Goal: Information Seeking & Learning: Learn about a topic

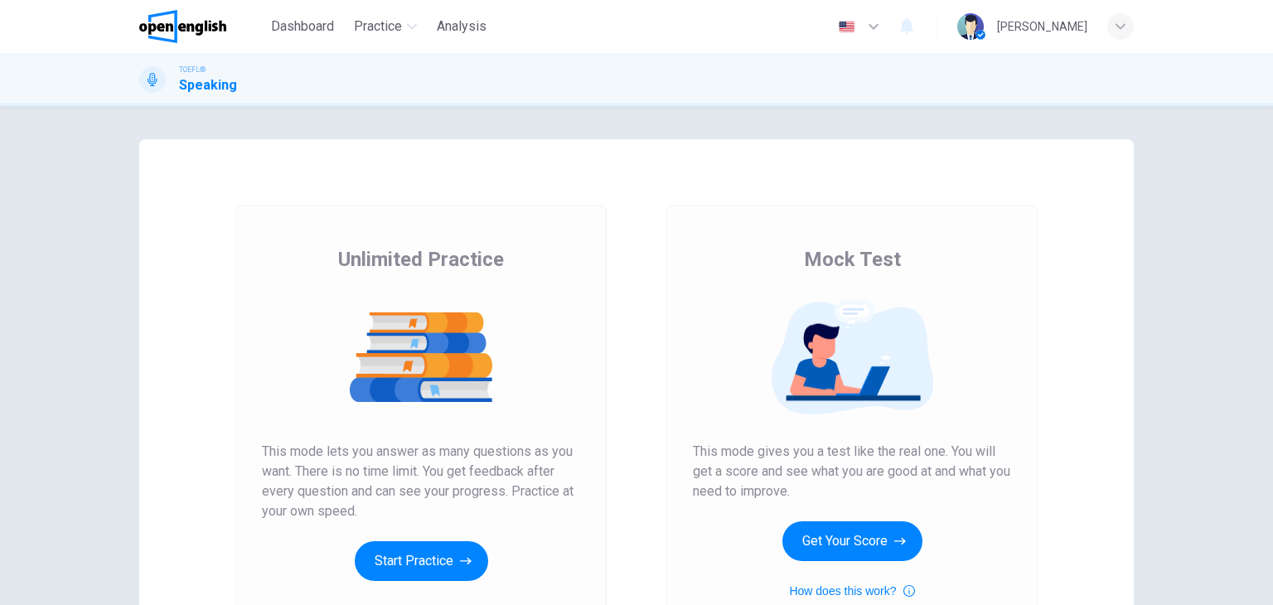
scroll to position [76, 0]
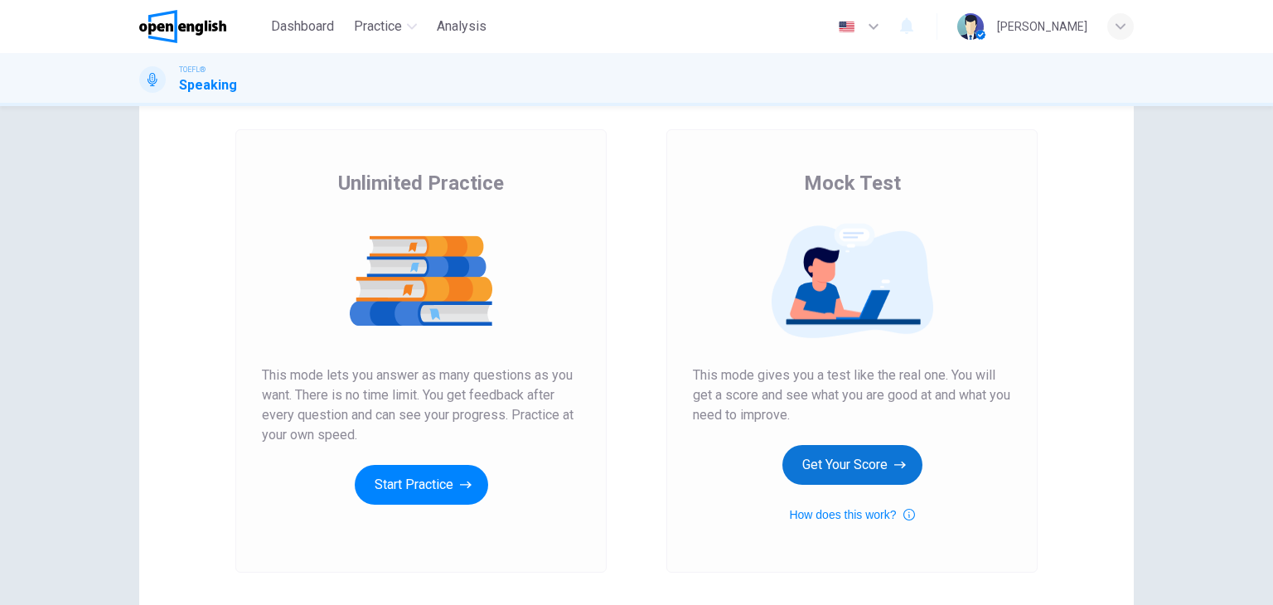
click at [863, 459] on button "Get Your Score" at bounding box center [852, 465] width 140 height 40
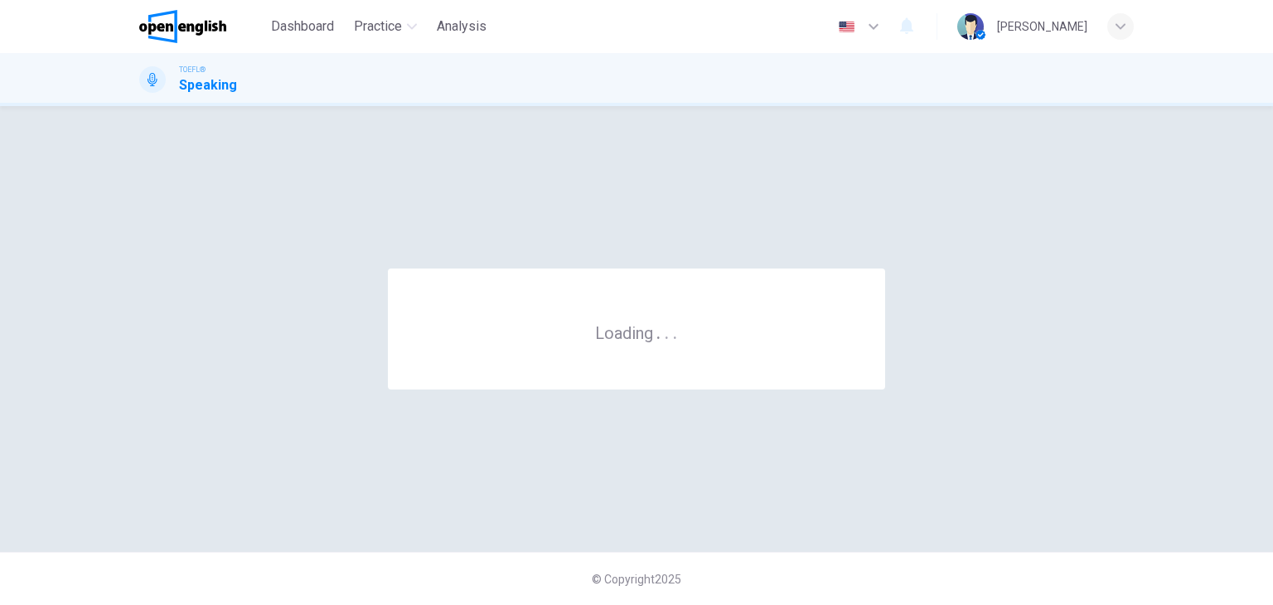
scroll to position [0, 0]
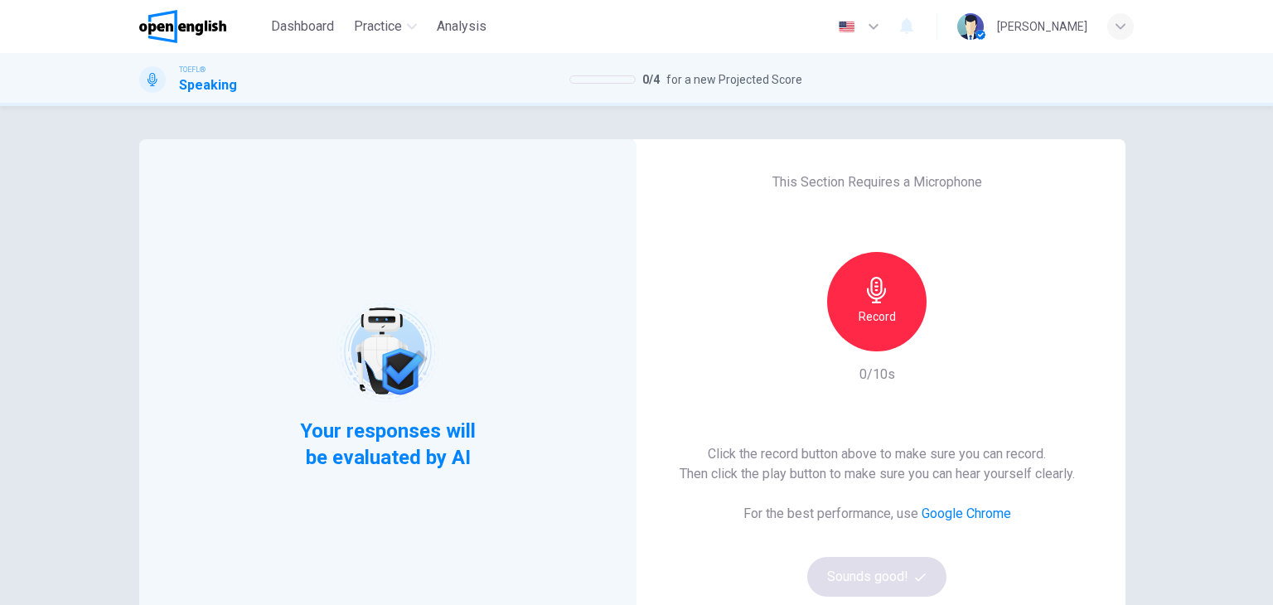
click at [878, 334] on div "Record" at bounding box center [876, 301] width 99 height 99
click at [878, 334] on div "Stop" at bounding box center [876, 301] width 99 height 99
click at [940, 342] on div "button" at bounding box center [953, 338] width 27 height 27
click at [863, 559] on button "Sounds good!" at bounding box center [876, 577] width 139 height 40
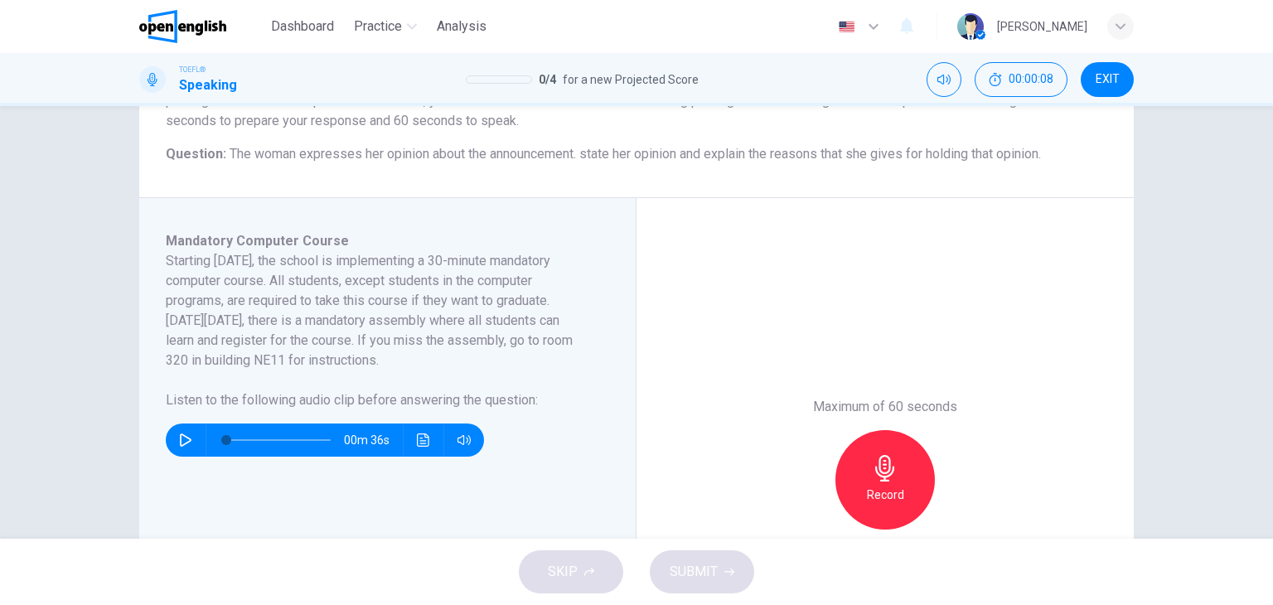
scroll to position [182, 0]
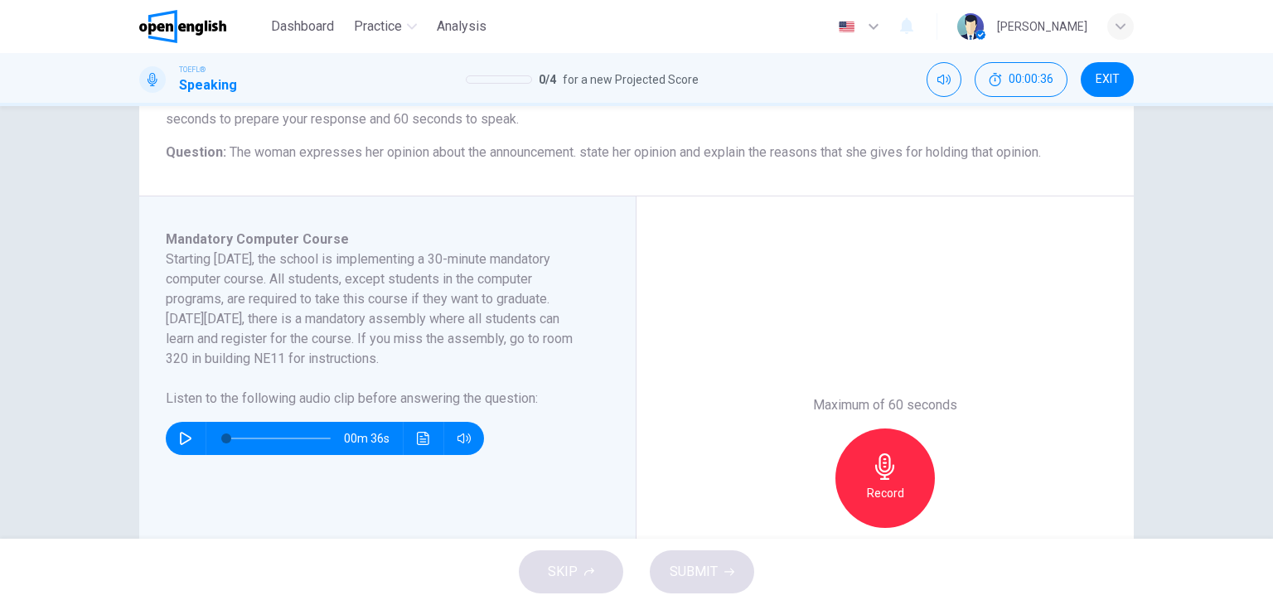
click at [167, 437] on div "00m 36s" at bounding box center [325, 438] width 318 height 33
click at [189, 435] on button "button" at bounding box center [185, 438] width 27 height 33
type input "*"
click at [902, 462] on div "Record" at bounding box center [884, 477] width 99 height 99
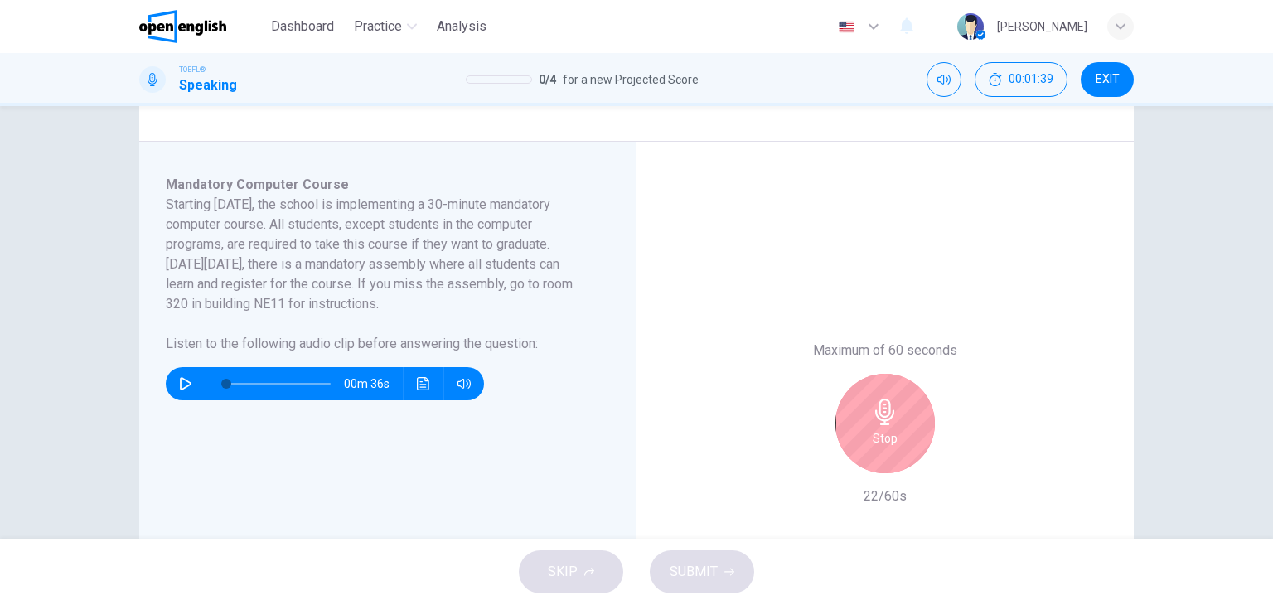
scroll to position [239, 0]
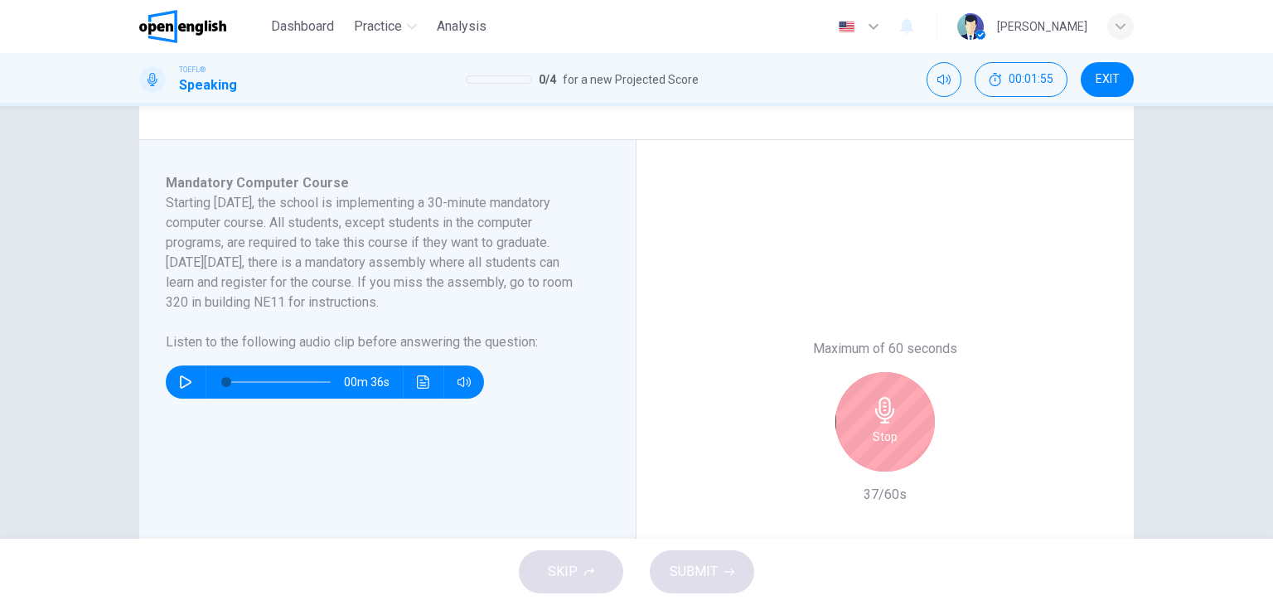
click at [888, 435] on h6 "Stop" at bounding box center [885, 437] width 25 height 20
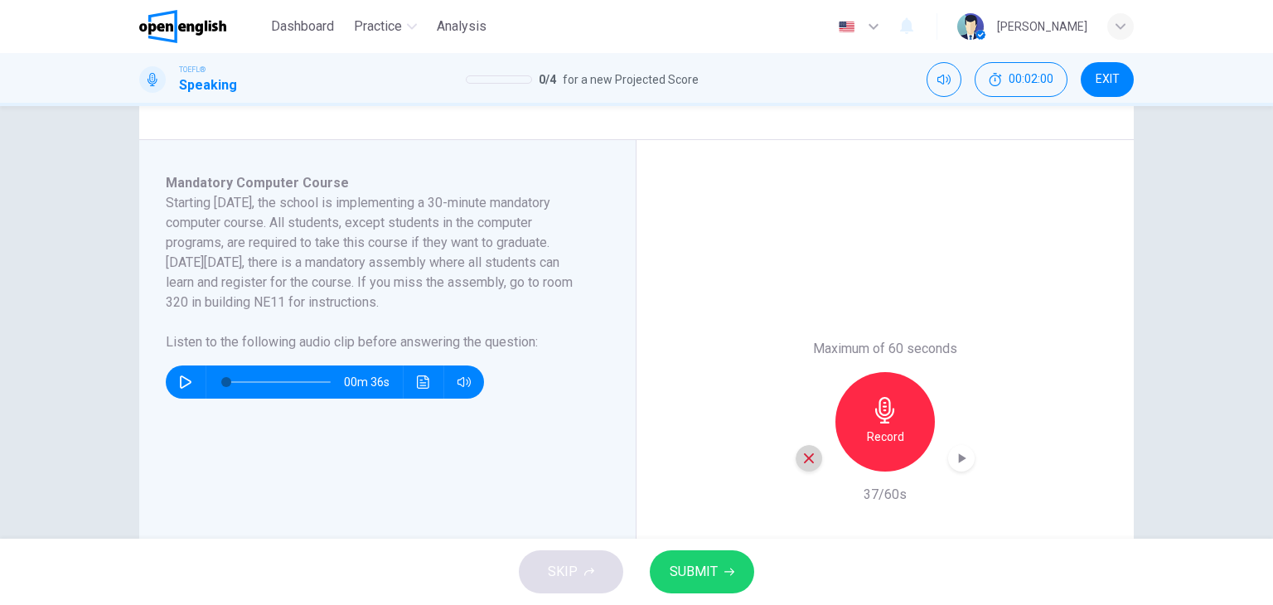
click at [812, 453] on div "button" at bounding box center [809, 458] width 27 height 27
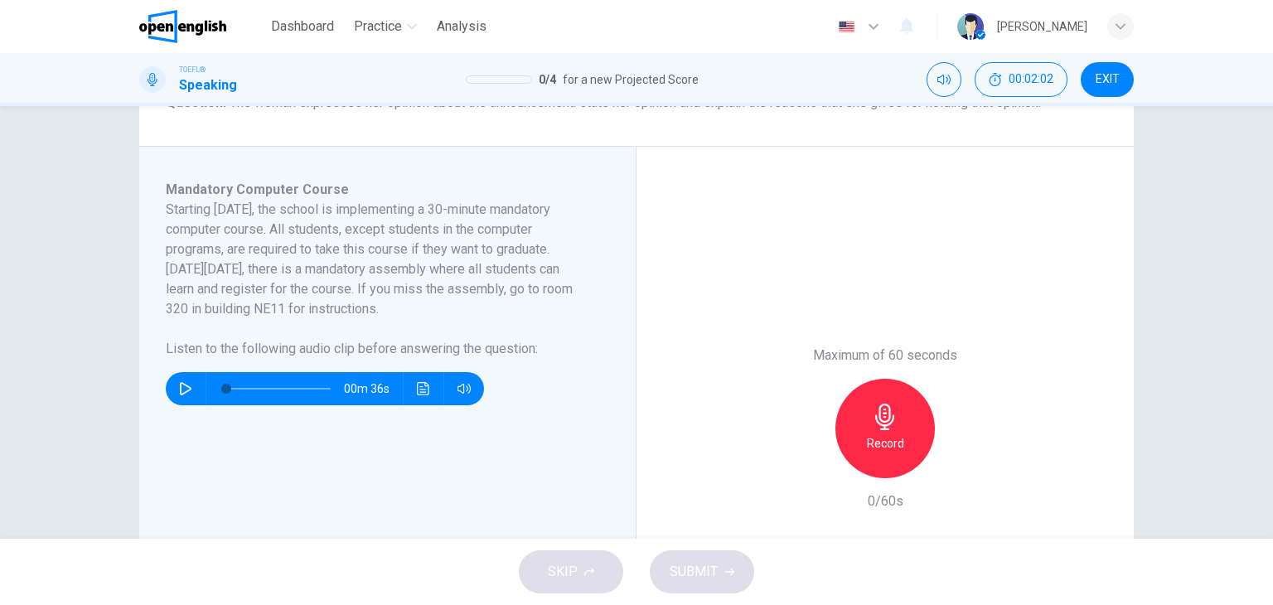
click at [897, 417] on div "Record" at bounding box center [884, 428] width 99 height 99
click at [897, 417] on div "Stop" at bounding box center [884, 428] width 99 height 99
click at [809, 465] on icon "button" at bounding box center [808, 464] width 15 height 15
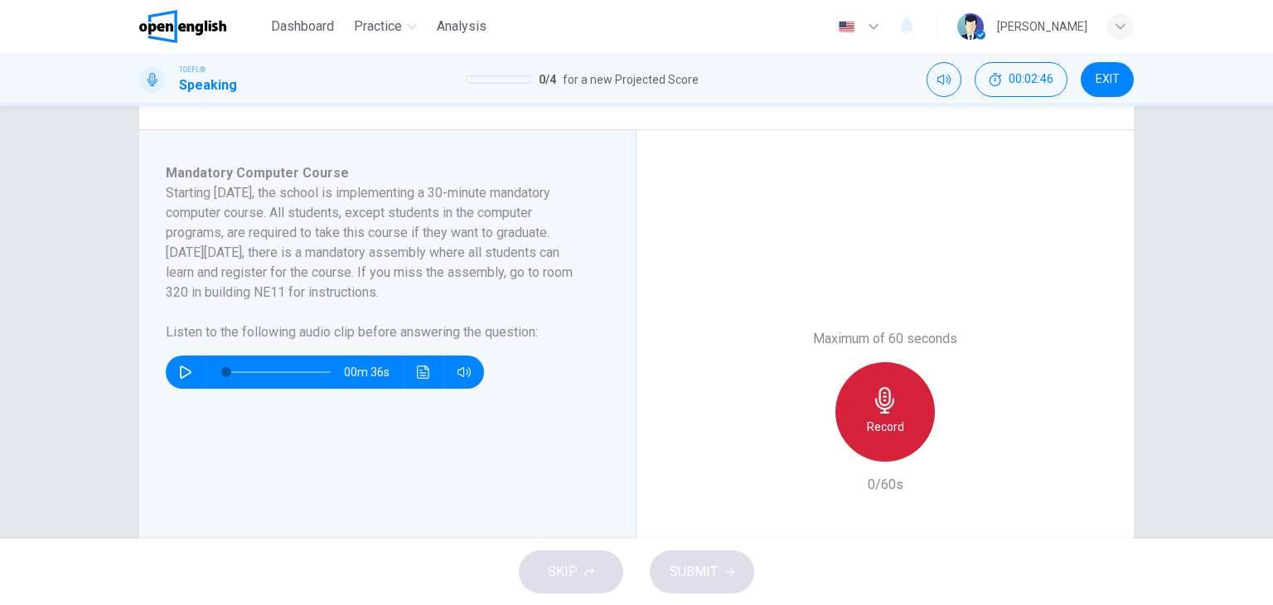
click at [908, 412] on div "Record" at bounding box center [884, 411] width 99 height 99
click at [913, 416] on div "Stop" at bounding box center [884, 411] width 99 height 99
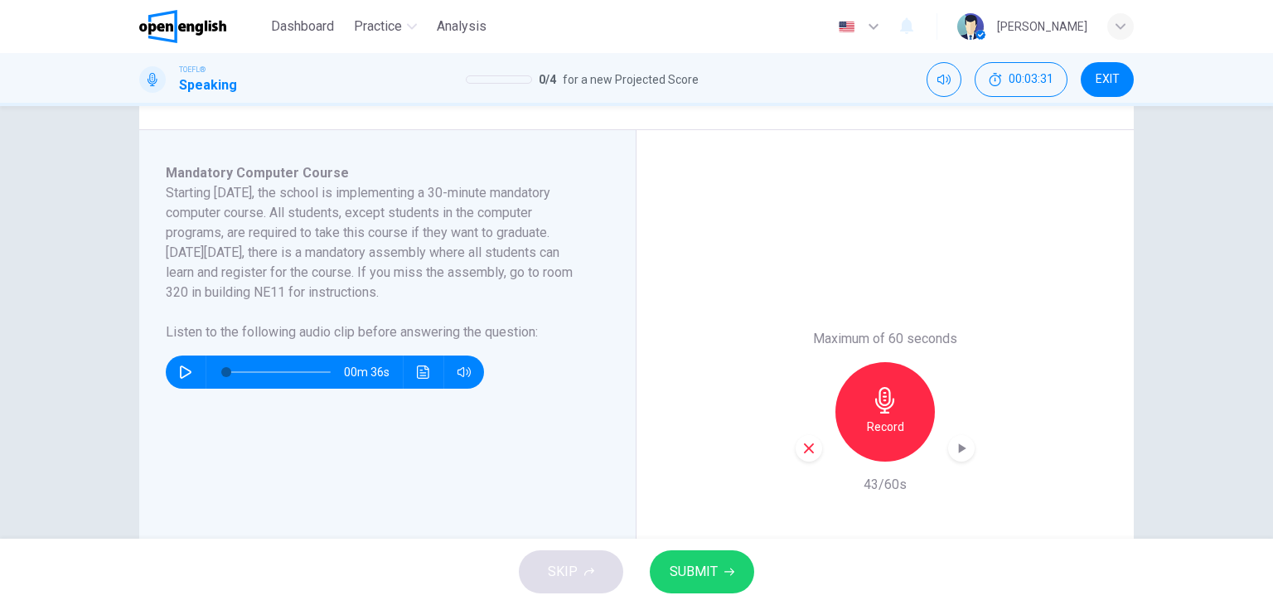
click at [709, 568] on span "SUBMIT" at bounding box center [694, 571] width 48 height 23
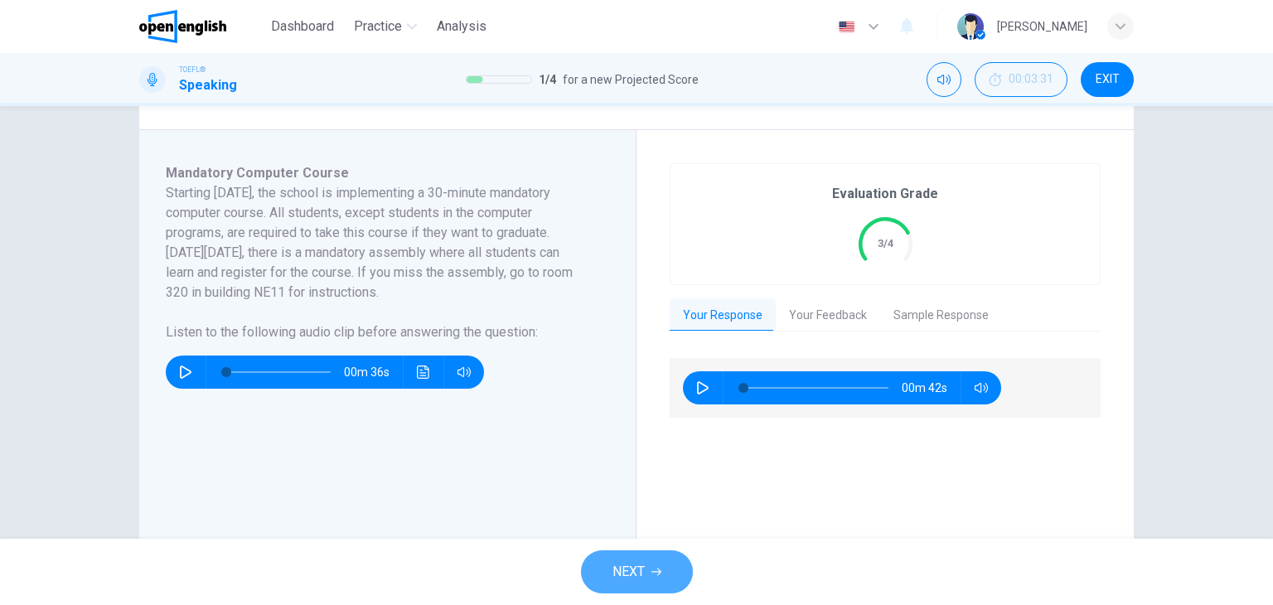
click at [675, 564] on button "NEXT" at bounding box center [637, 571] width 112 height 43
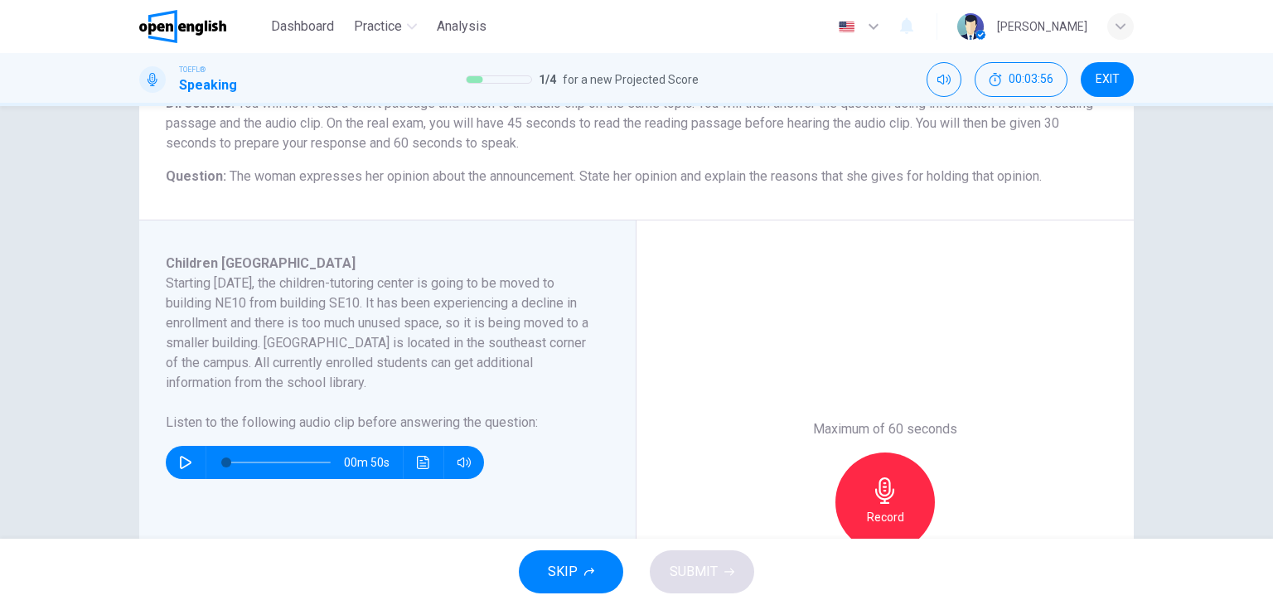
scroll to position [159, 0]
click at [186, 455] on icon "button" at bounding box center [185, 461] width 13 height 13
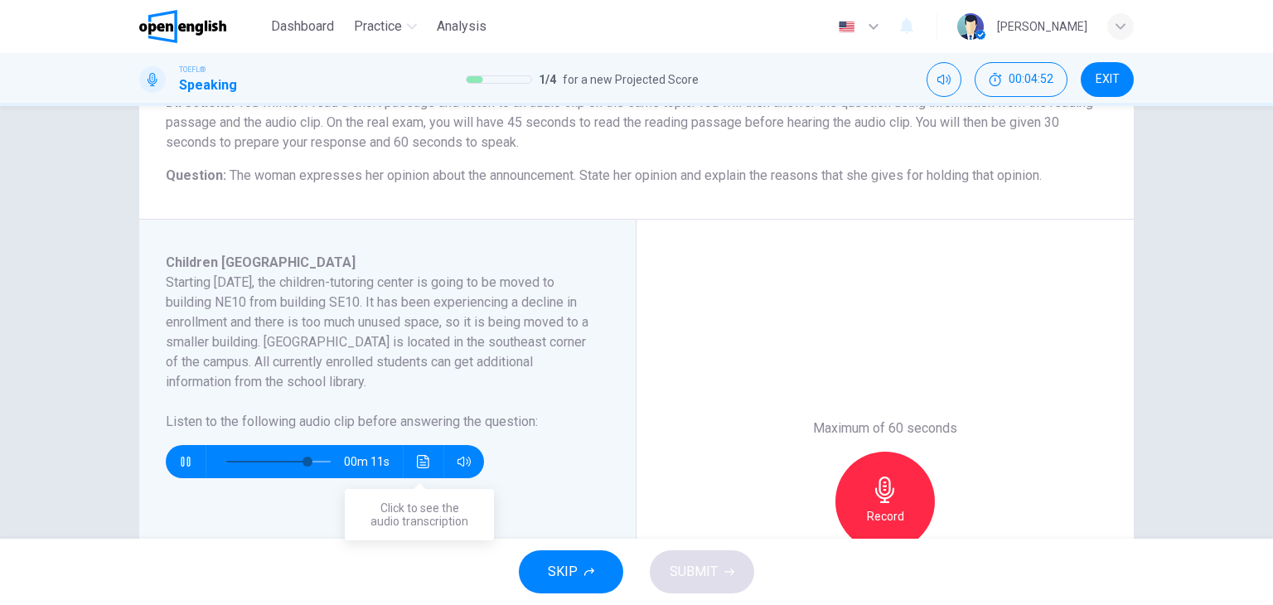
click at [410, 462] on button "Click to see the audio transcription" at bounding box center [423, 461] width 27 height 33
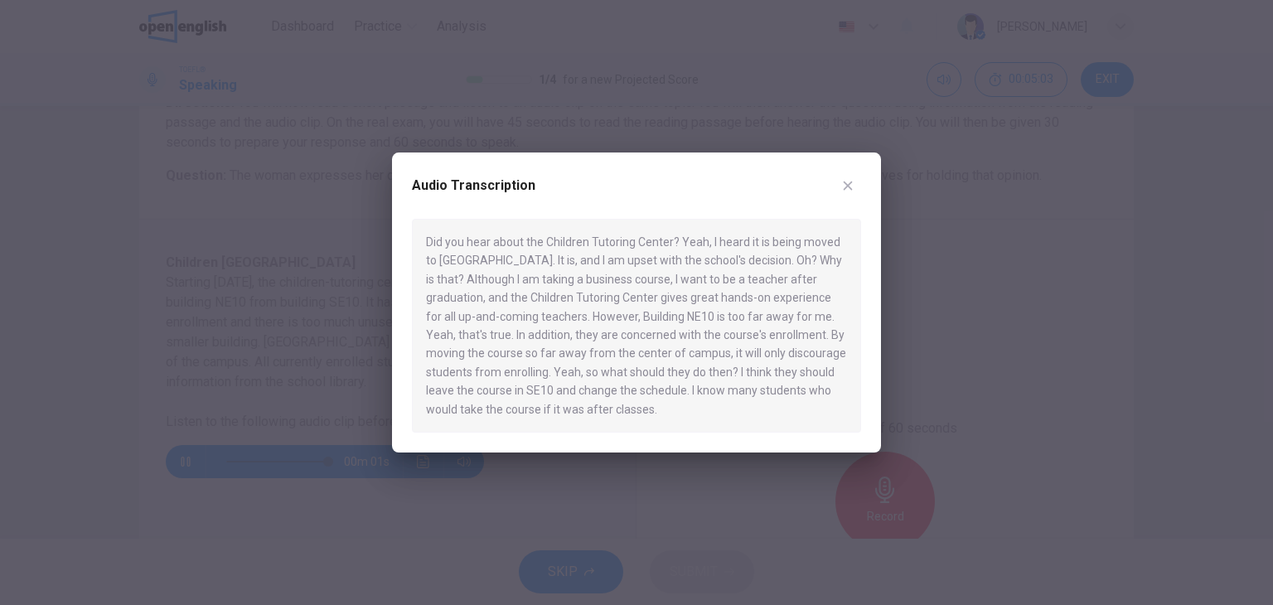
type input "*"
click at [854, 173] on div "Audio Transcription" at bounding box center [636, 195] width 449 height 46
drag, startPoint x: 854, startPoint y: 173, endPoint x: 852, endPoint y: 190, distance: 16.8
click at [852, 190] on div "Audio Transcription" at bounding box center [636, 195] width 449 height 46
click at [852, 190] on icon "button" at bounding box center [847, 185] width 13 height 13
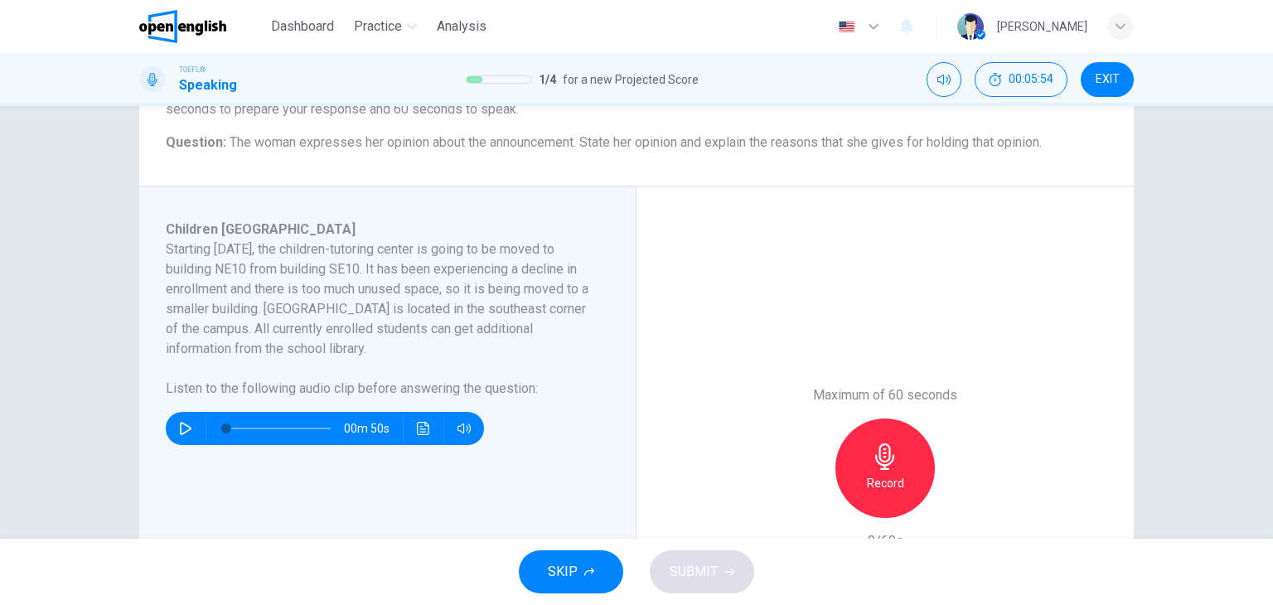
scroll to position [201, 0]
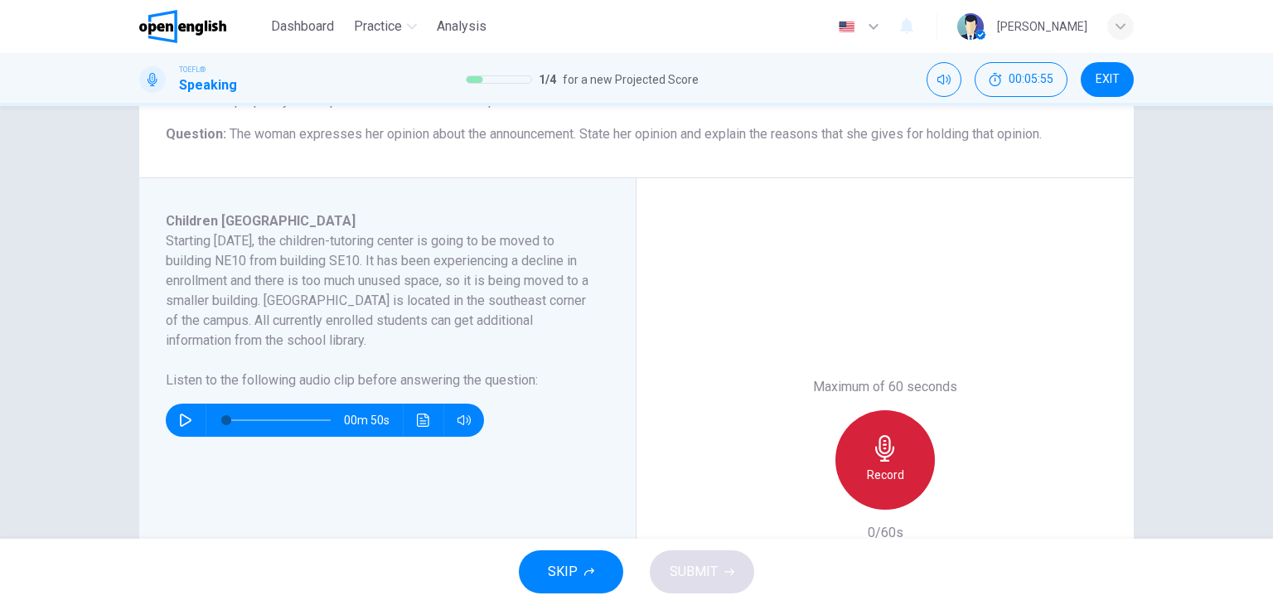
click at [909, 454] on div "Record" at bounding box center [884, 459] width 99 height 99
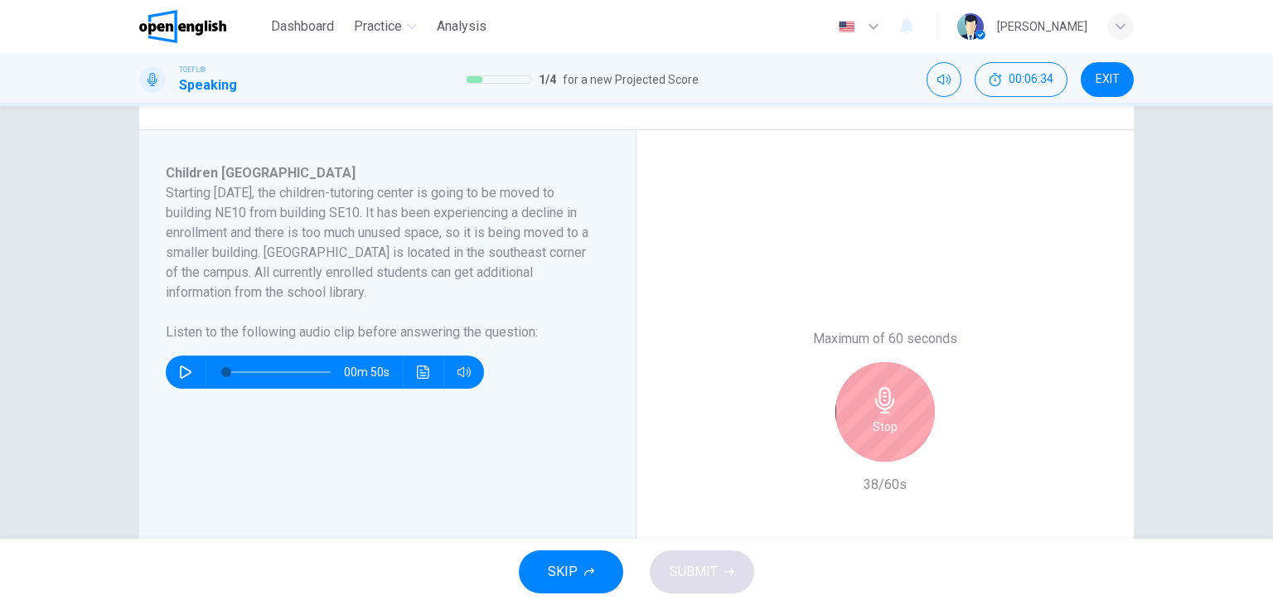
click at [885, 395] on icon "button" at bounding box center [884, 400] width 19 height 27
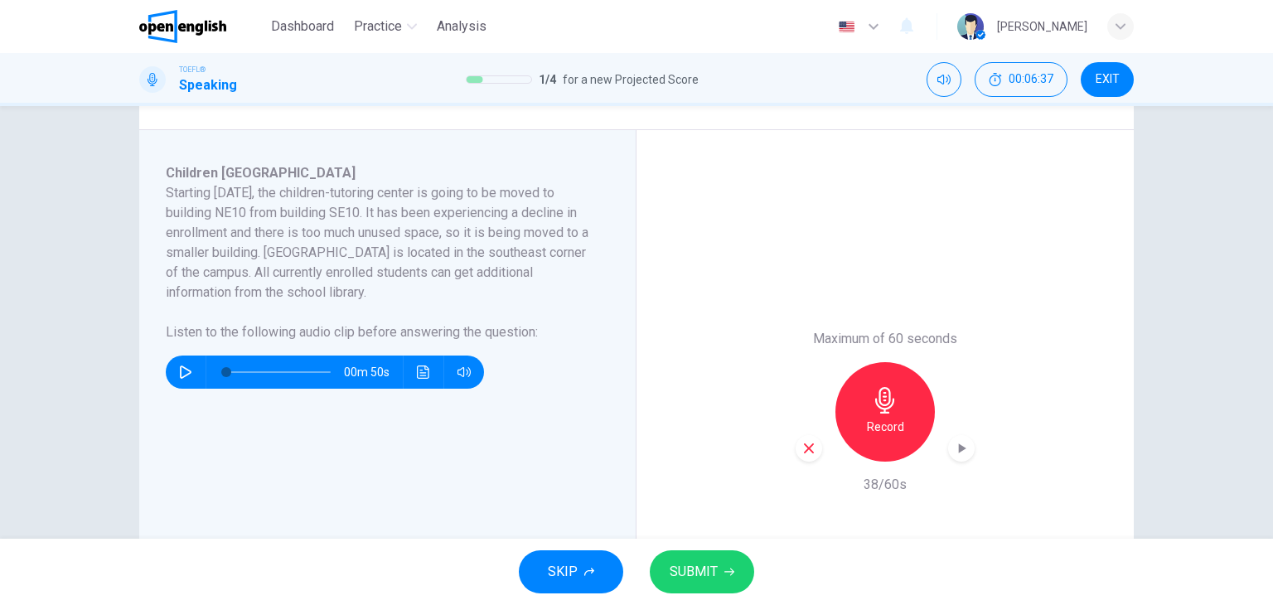
click at [809, 451] on icon "button" at bounding box center [808, 448] width 15 height 15
click at [881, 393] on icon "button" at bounding box center [884, 400] width 19 height 27
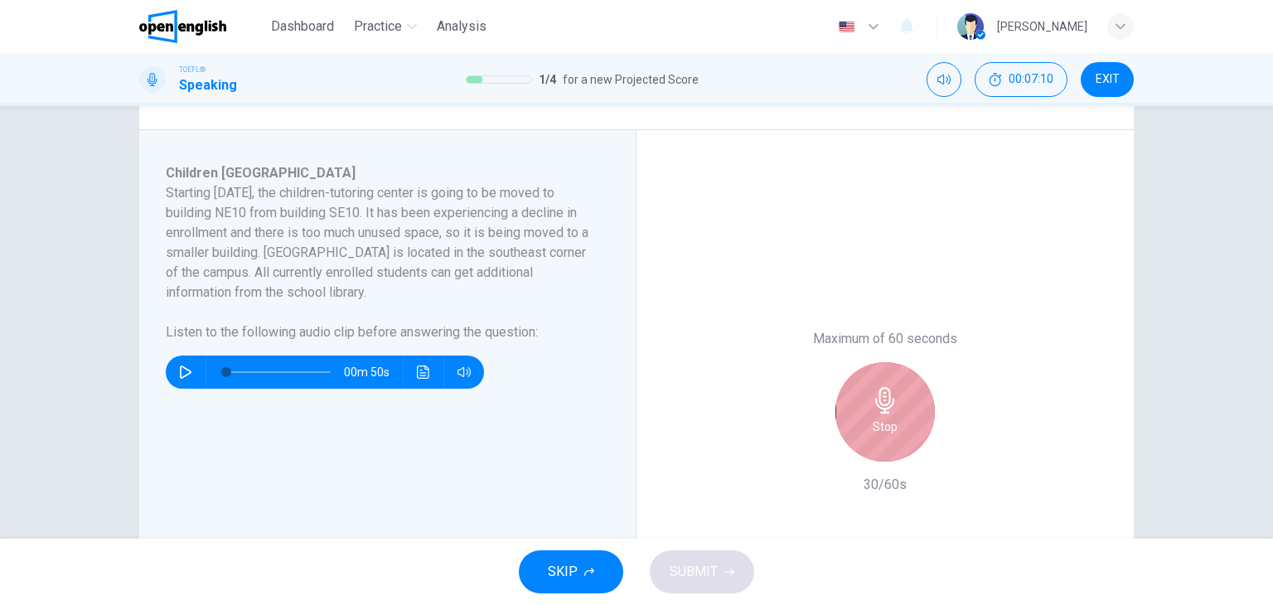
click at [881, 393] on icon "button" at bounding box center [884, 400] width 19 height 27
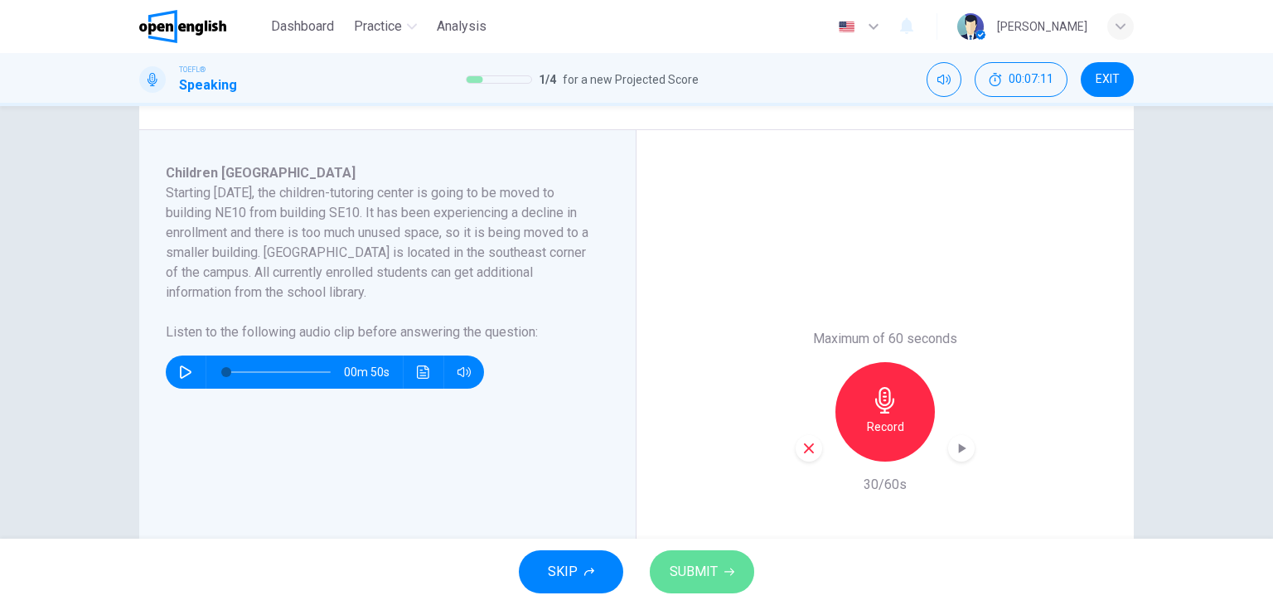
click at [707, 581] on span "SUBMIT" at bounding box center [694, 571] width 48 height 23
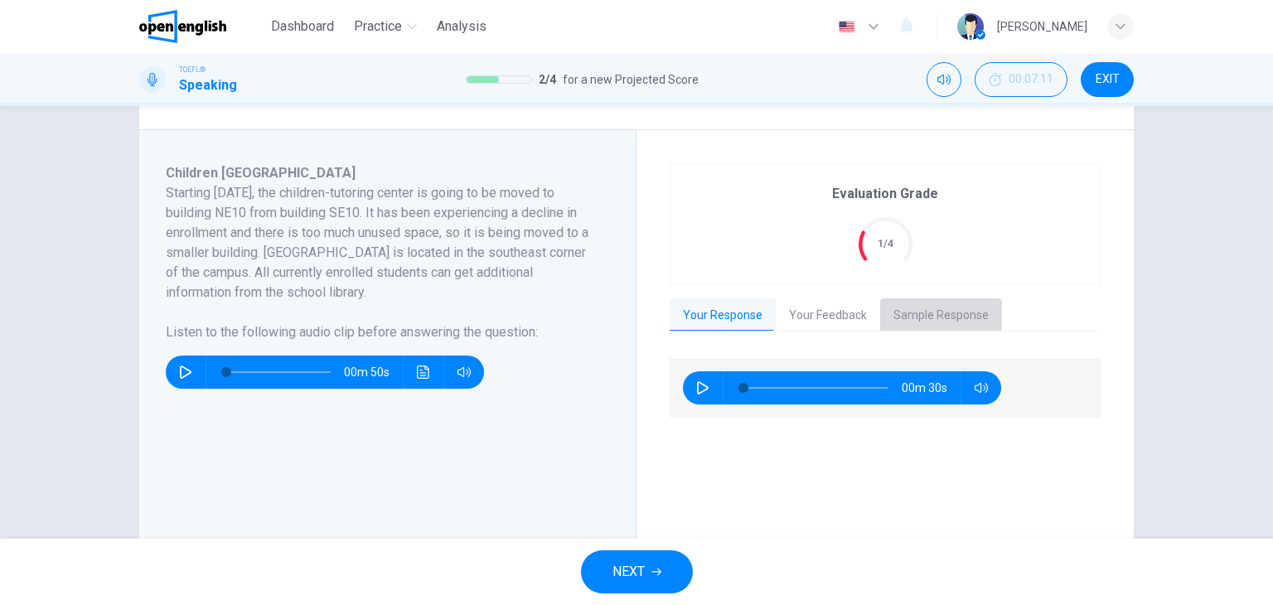
click at [942, 307] on button "Sample Response" at bounding box center [941, 315] width 122 height 35
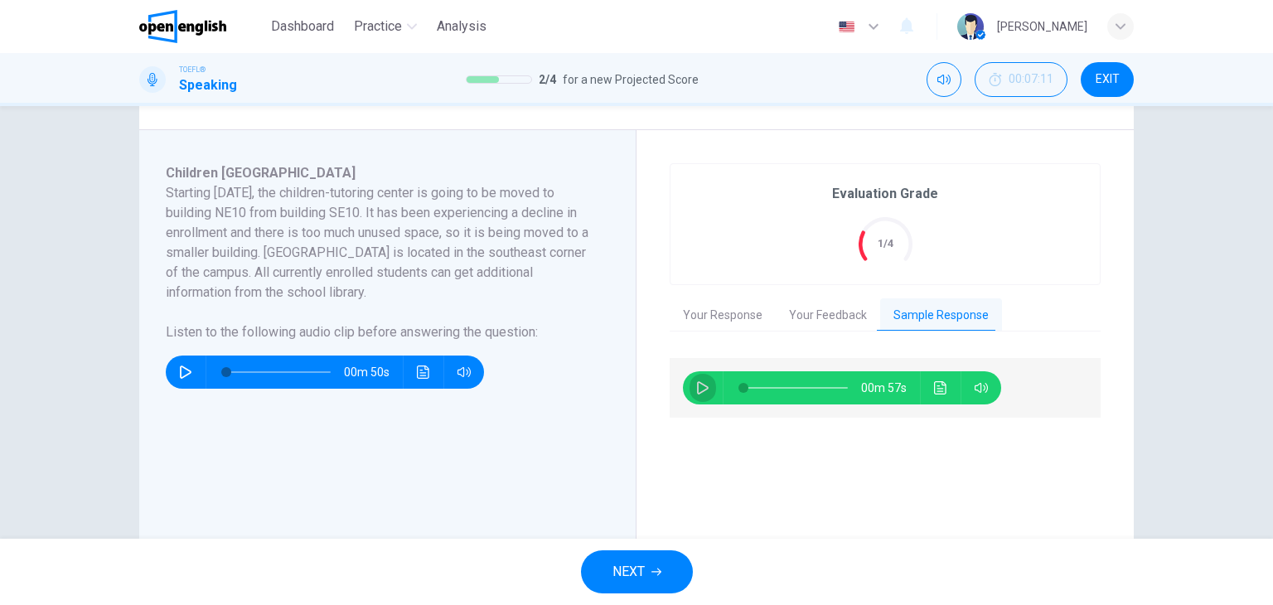
click at [698, 391] on icon "button" at bounding box center [703, 387] width 12 height 13
click at [936, 385] on icon "Click to see the audio transcription" at bounding box center [940, 387] width 13 height 13
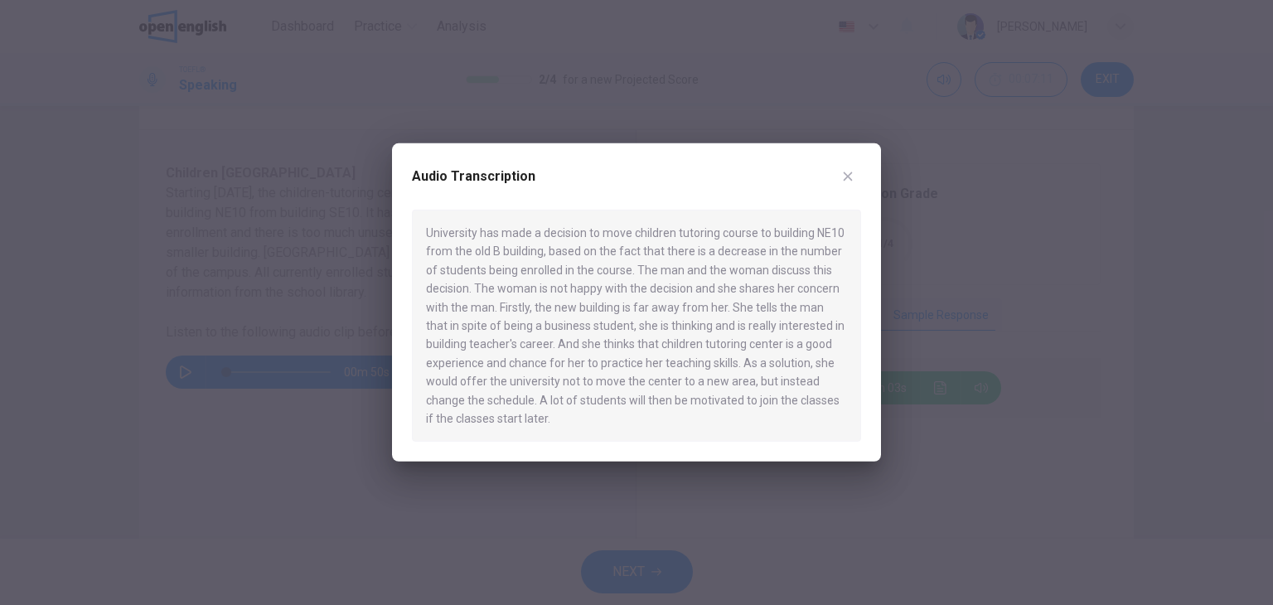
click at [852, 174] on icon "button" at bounding box center [847, 176] width 13 height 13
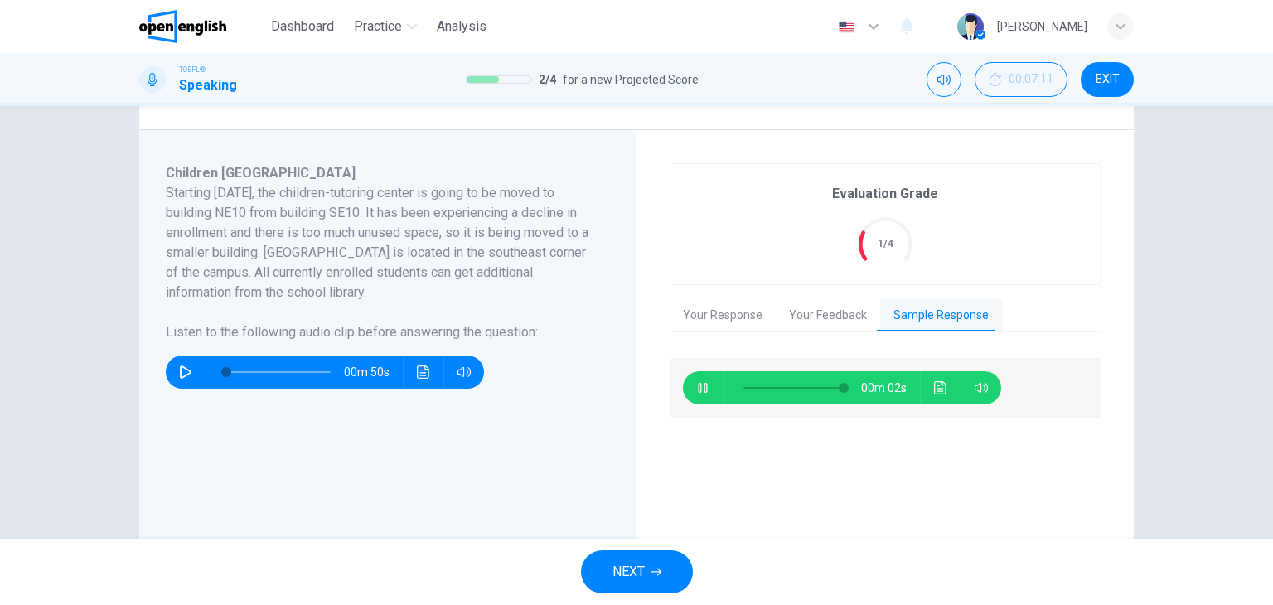
type input "**"
click at [664, 571] on button "NEXT" at bounding box center [637, 571] width 112 height 43
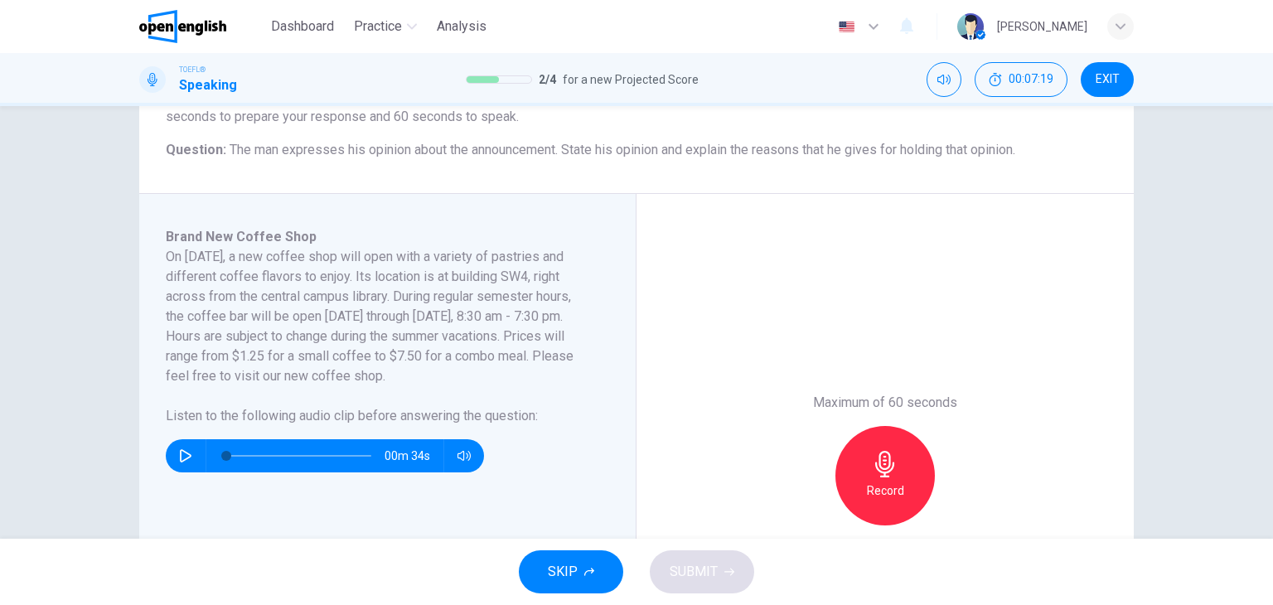
scroll to position [186, 0]
click at [179, 442] on button "button" at bounding box center [185, 454] width 27 height 33
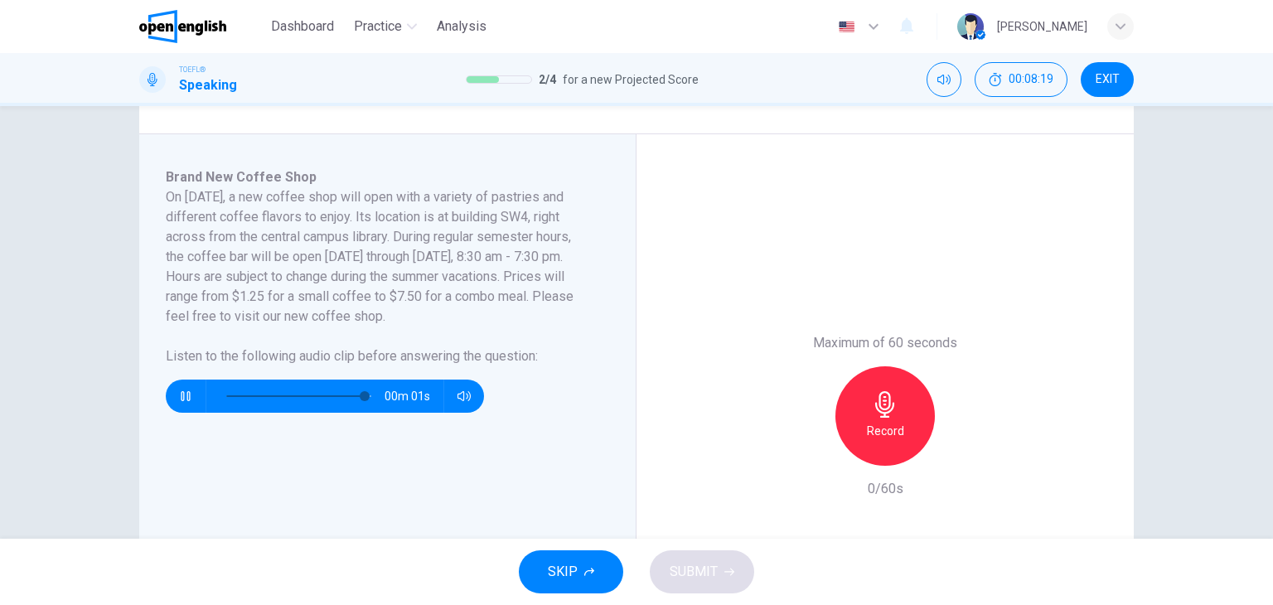
scroll to position [245, 0]
type input "*"
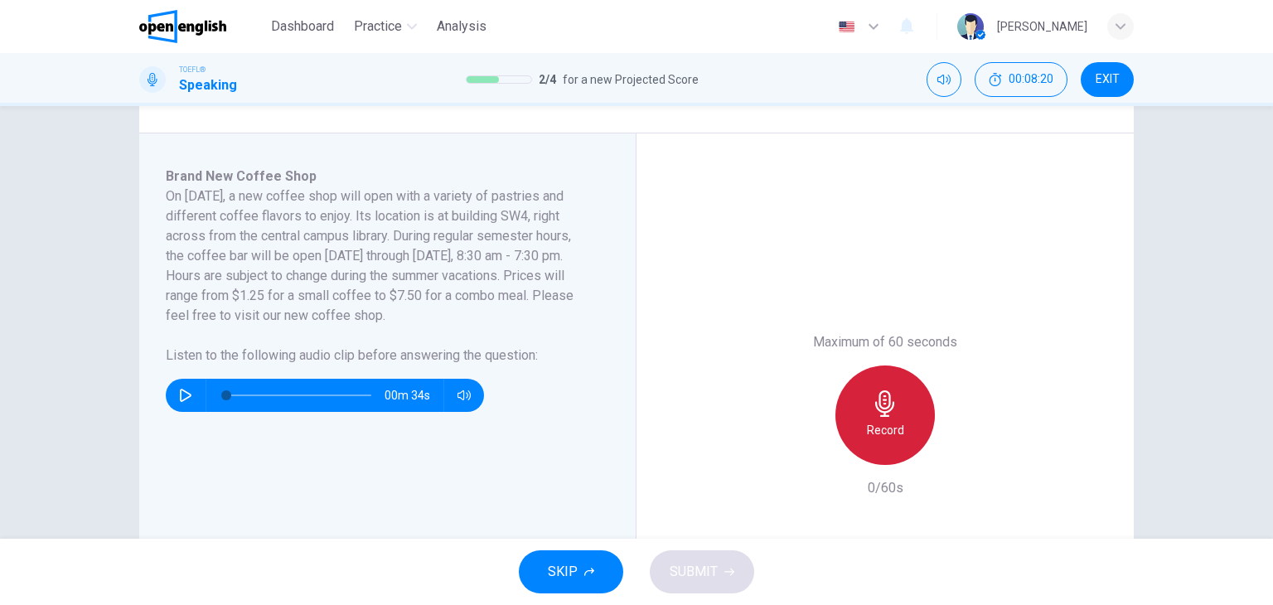
click at [892, 412] on icon "button" at bounding box center [885, 403] width 27 height 27
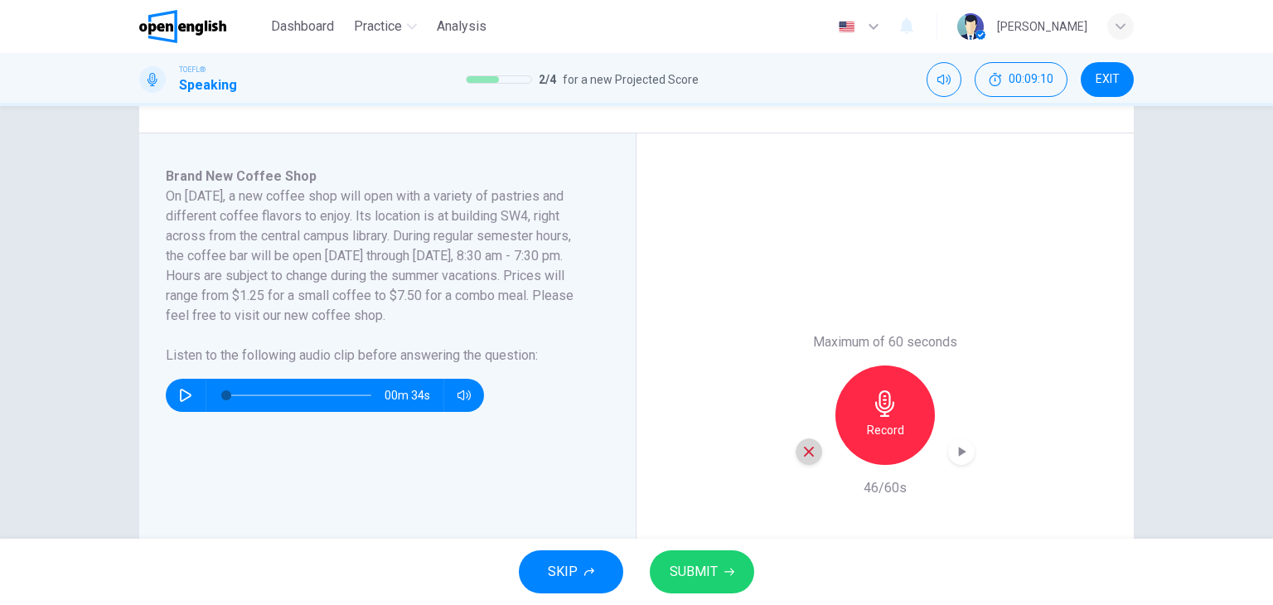
click at [810, 454] on icon "button" at bounding box center [808, 451] width 15 height 15
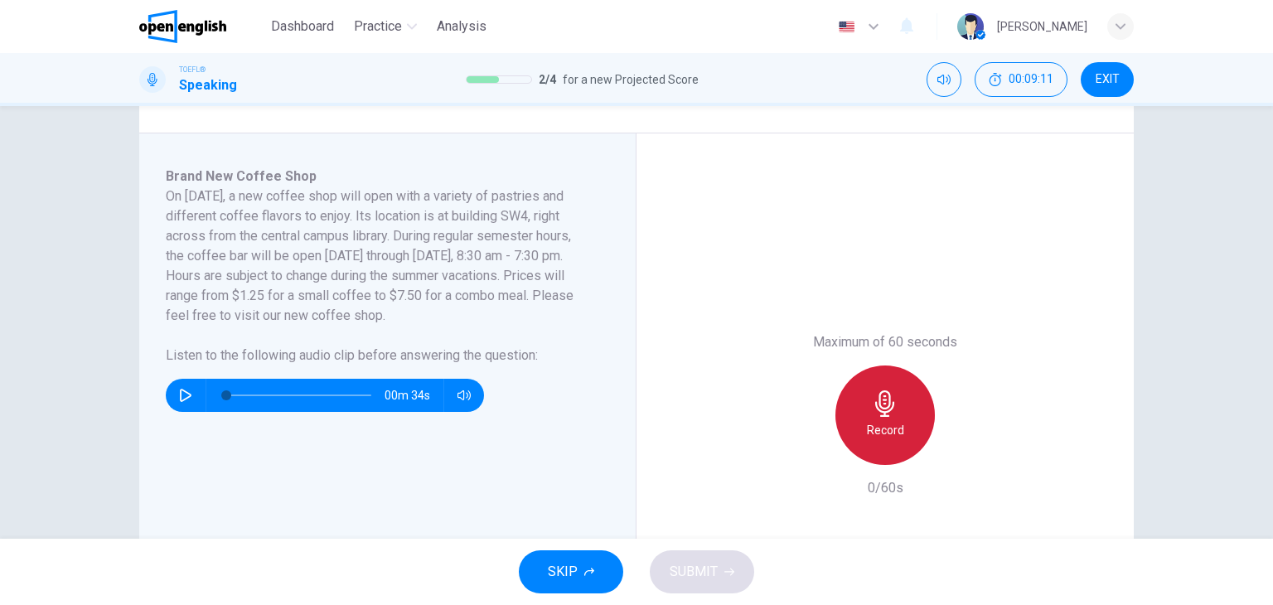
click at [902, 407] on div "Record" at bounding box center [884, 414] width 99 height 99
click at [880, 413] on icon "button" at bounding box center [884, 403] width 19 height 27
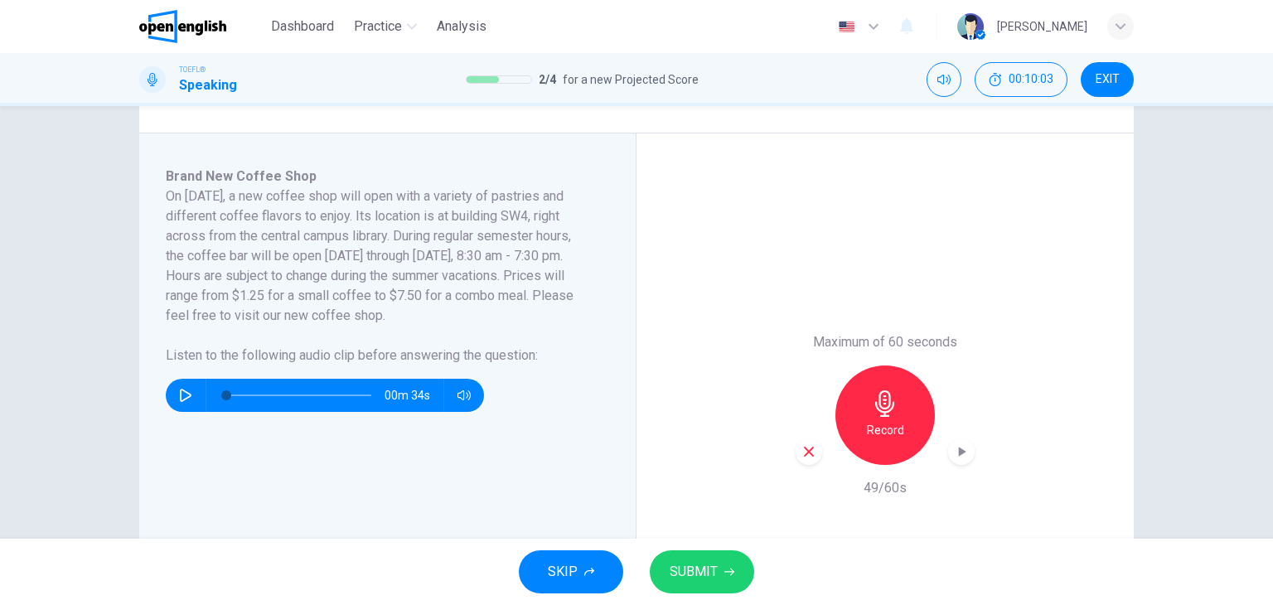
click at [699, 579] on span "SUBMIT" at bounding box center [694, 571] width 48 height 23
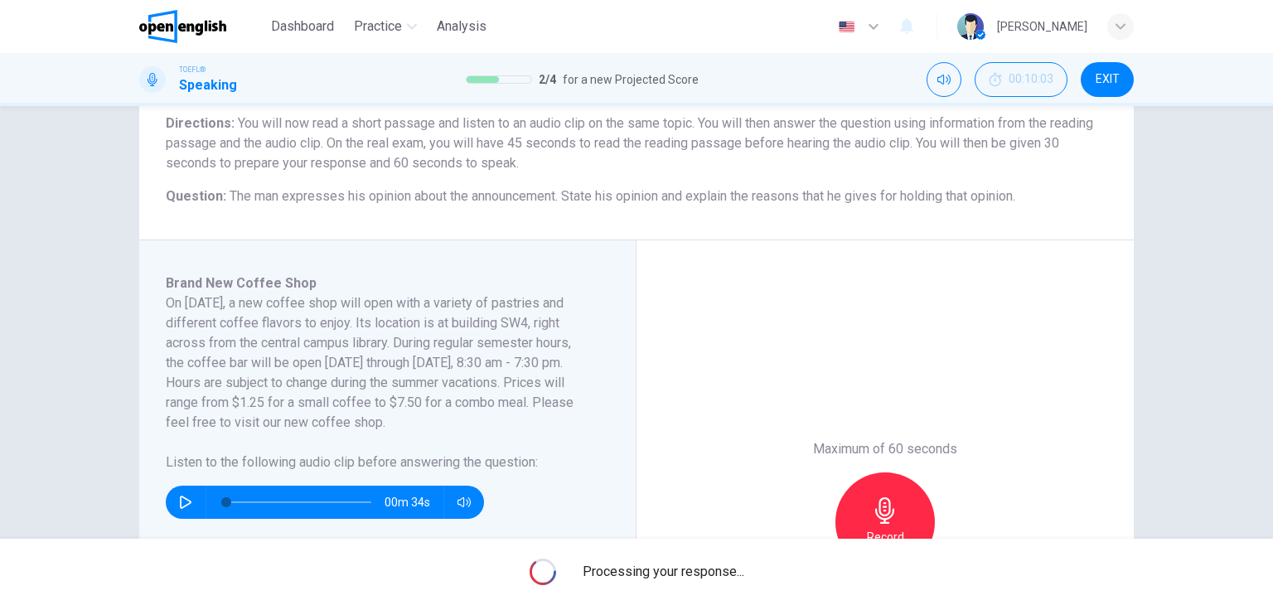
scroll to position [239, 0]
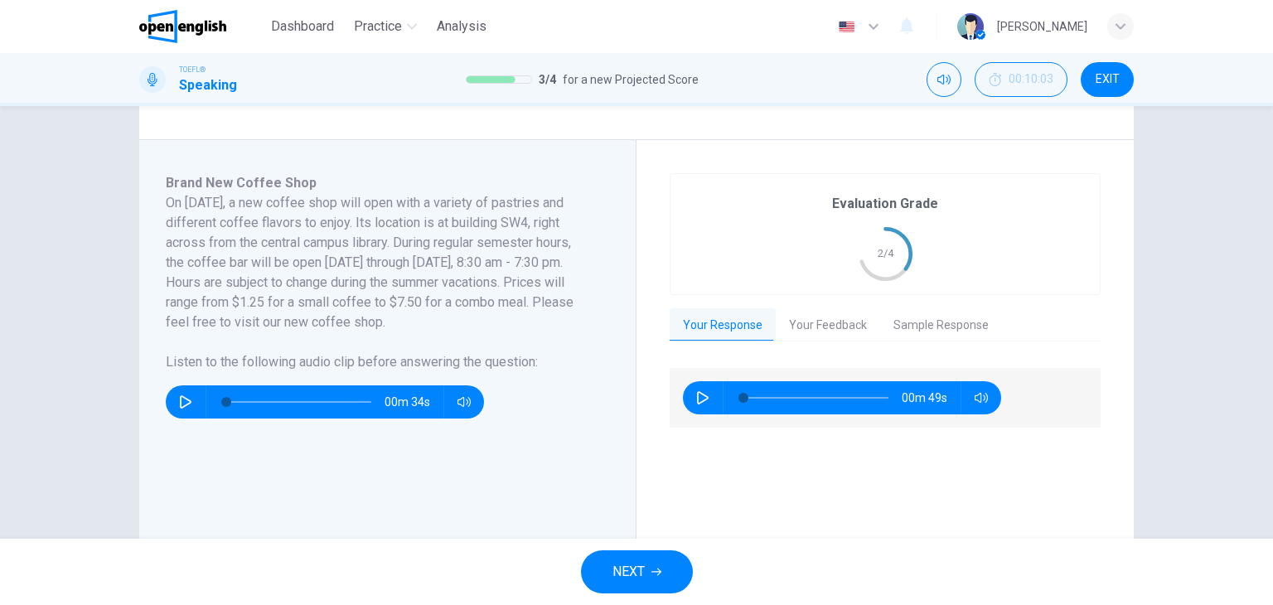
click at [810, 317] on button "Your Feedback" at bounding box center [828, 325] width 104 height 35
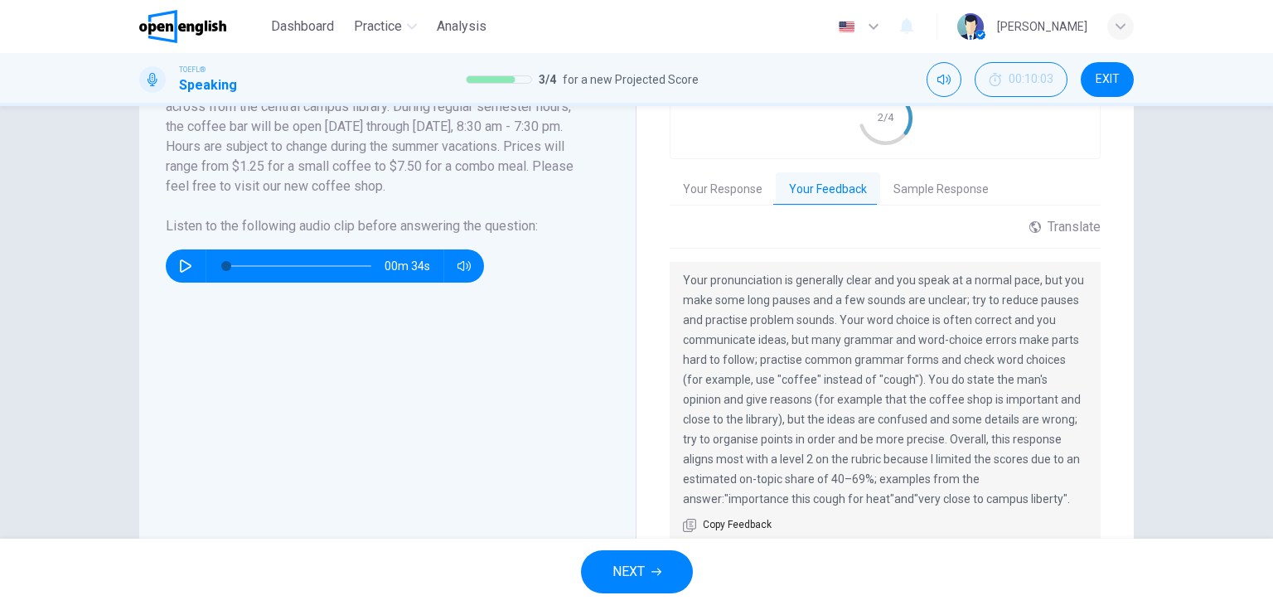
scroll to position [371, 0]
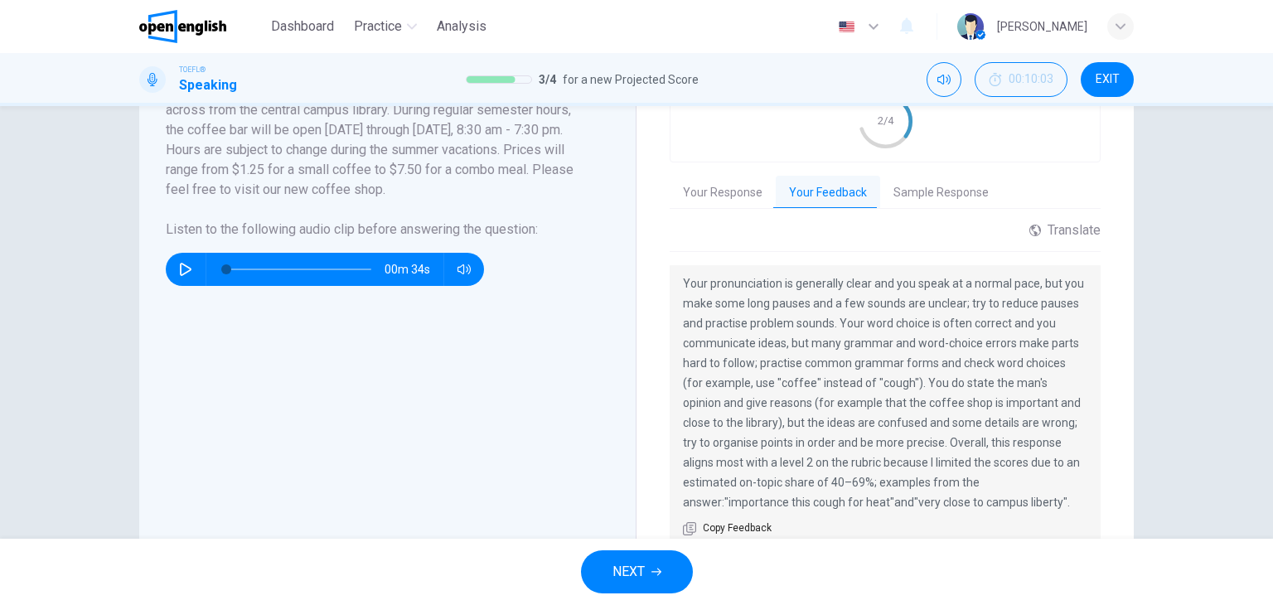
click at [955, 191] on button "Sample Response" at bounding box center [941, 193] width 122 height 35
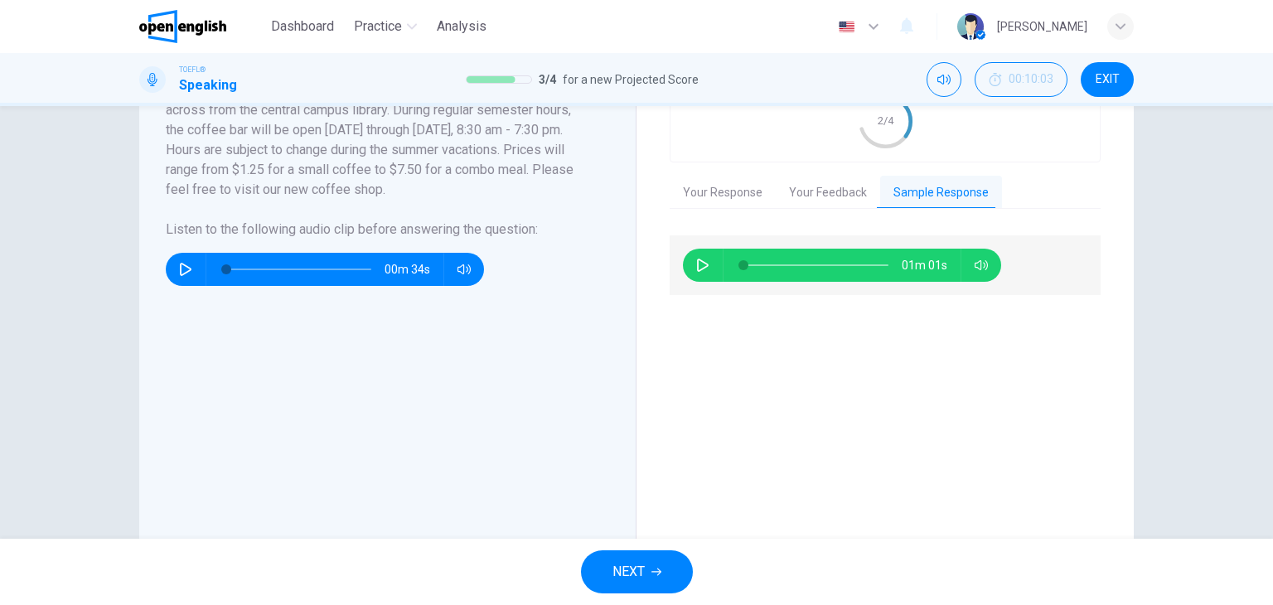
click at [663, 573] on button "NEXT" at bounding box center [637, 571] width 112 height 43
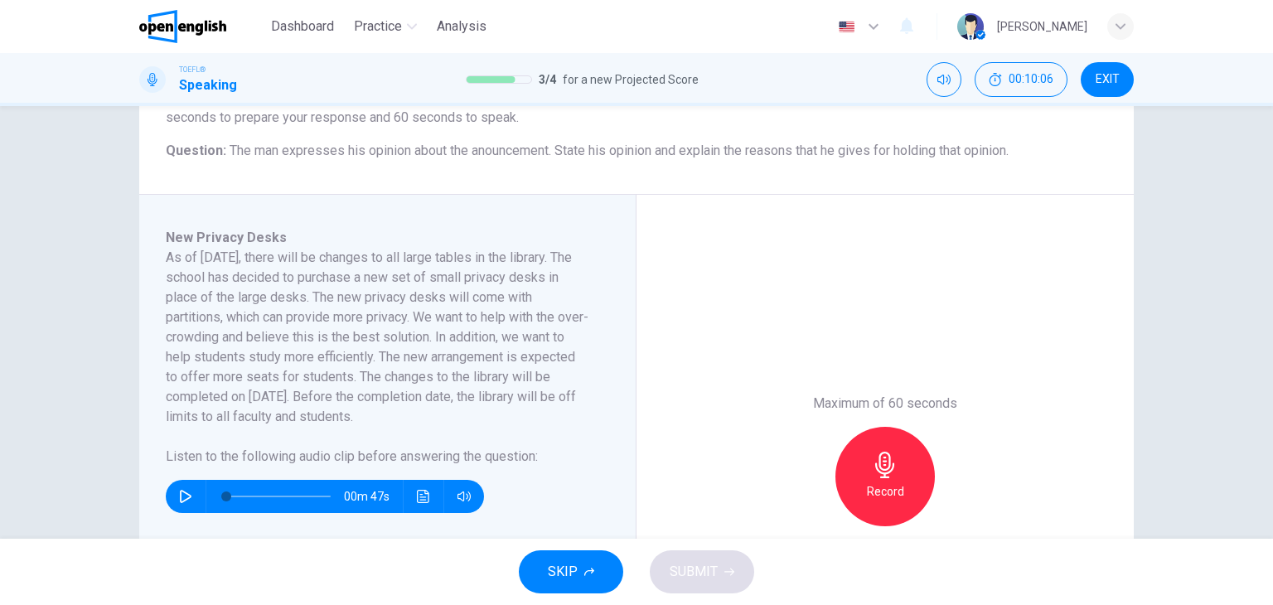
scroll to position [206, 0]
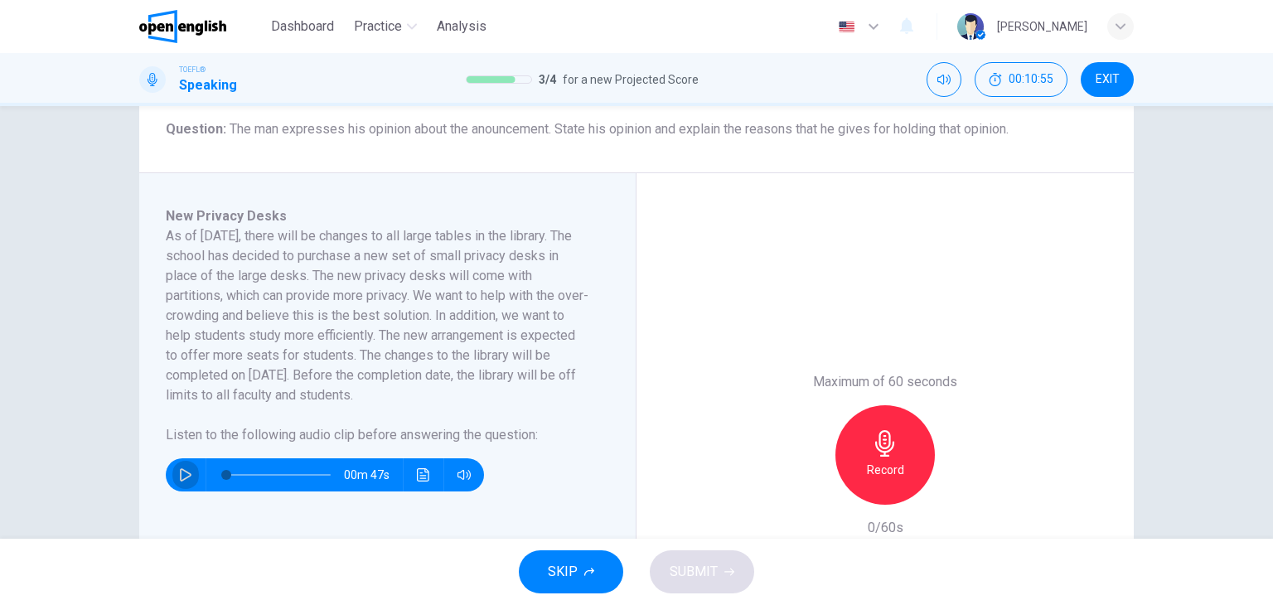
click at [180, 476] on icon "button" at bounding box center [186, 474] width 12 height 13
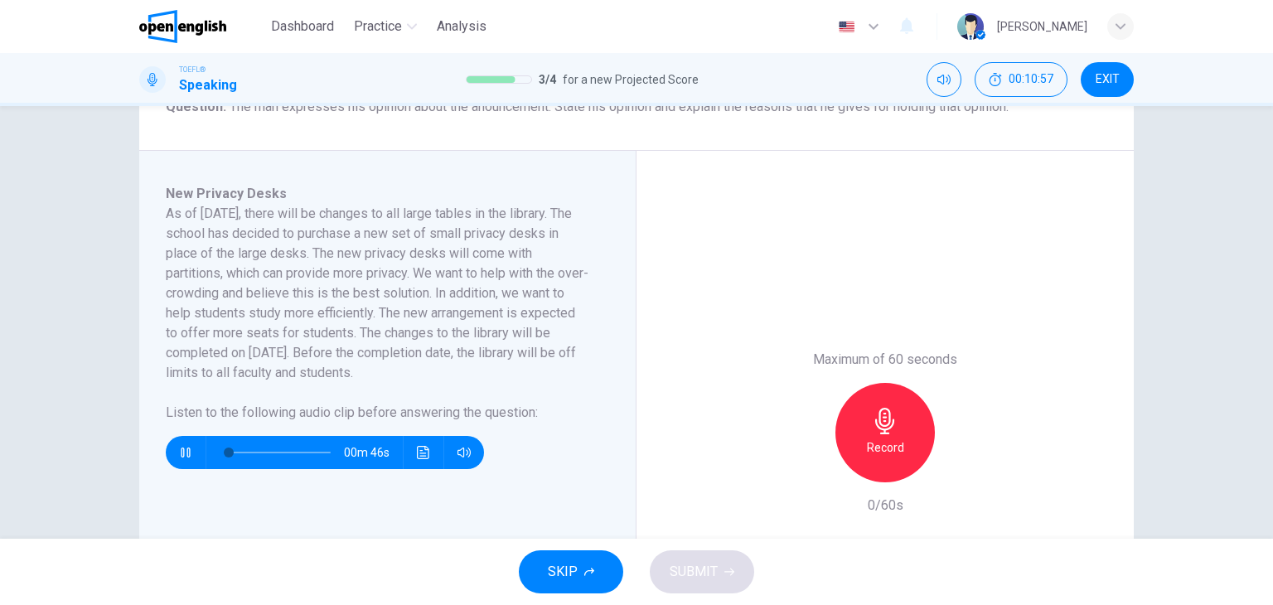
scroll to position [229, 0]
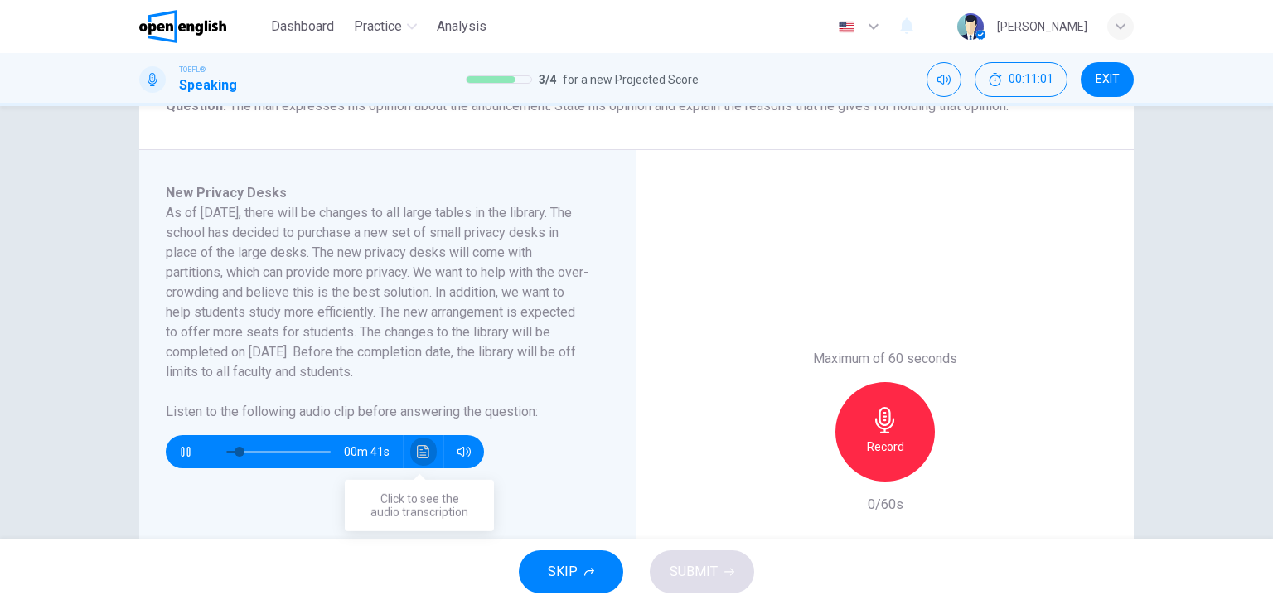
click at [410, 457] on button "Click to see the audio transcription" at bounding box center [423, 451] width 27 height 33
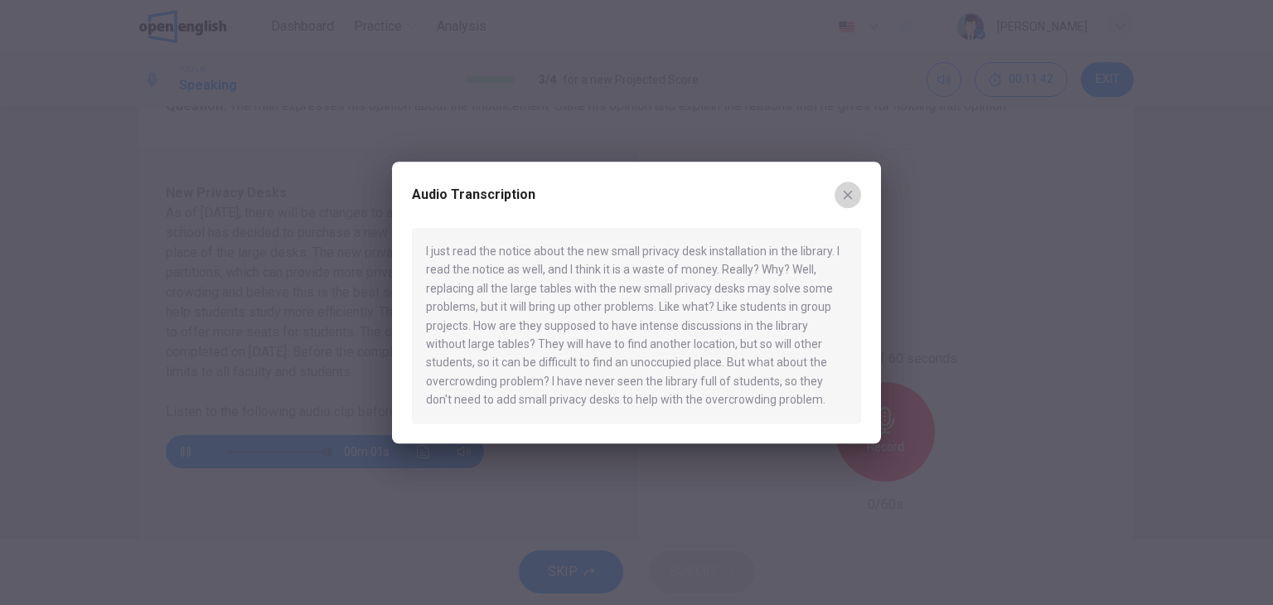
click at [854, 186] on button "button" at bounding box center [847, 194] width 27 height 27
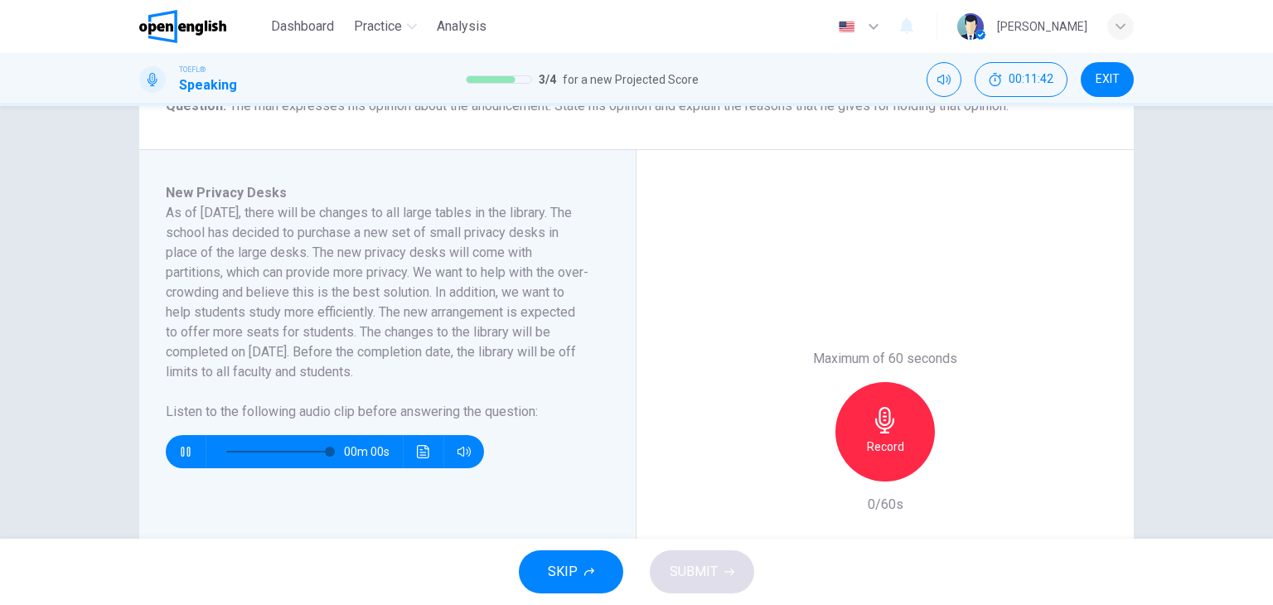
type input "*"
click at [883, 412] on icon "button" at bounding box center [885, 420] width 27 height 27
click at [796, 464] on div "button" at bounding box center [809, 468] width 27 height 27
click at [899, 435] on div "Record" at bounding box center [884, 431] width 99 height 99
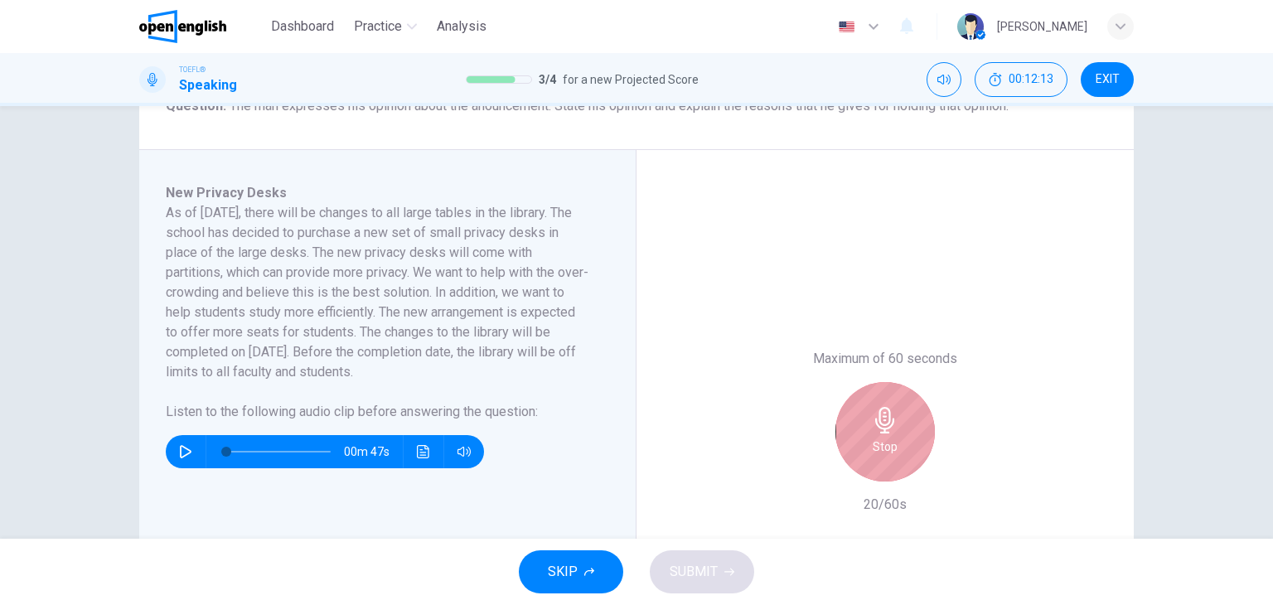
click at [899, 435] on div "Stop" at bounding box center [884, 431] width 99 height 99
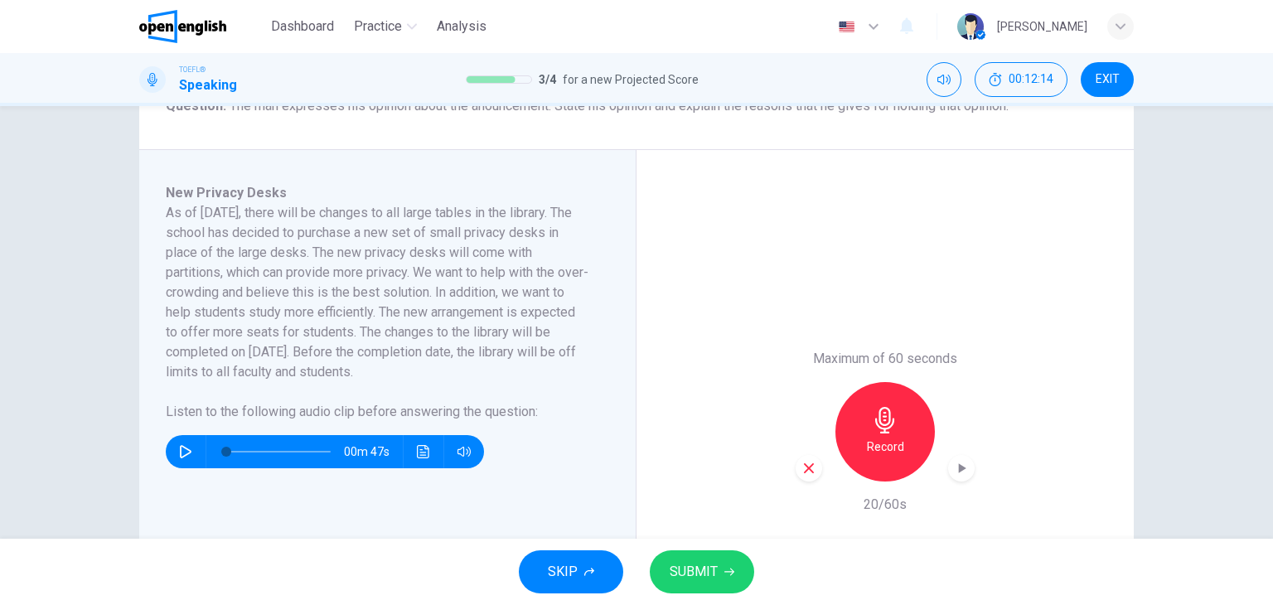
click at [802, 473] on icon "button" at bounding box center [808, 468] width 15 height 15
click at [898, 428] on div "Record" at bounding box center [884, 431] width 99 height 99
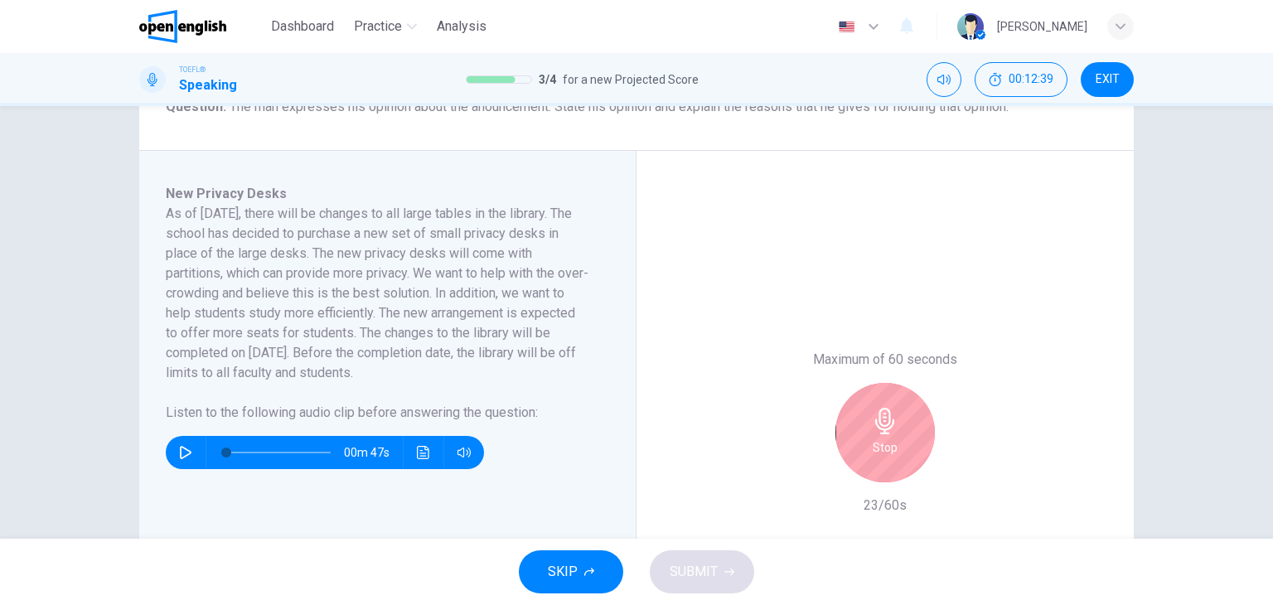
scroll to position [227, 0]
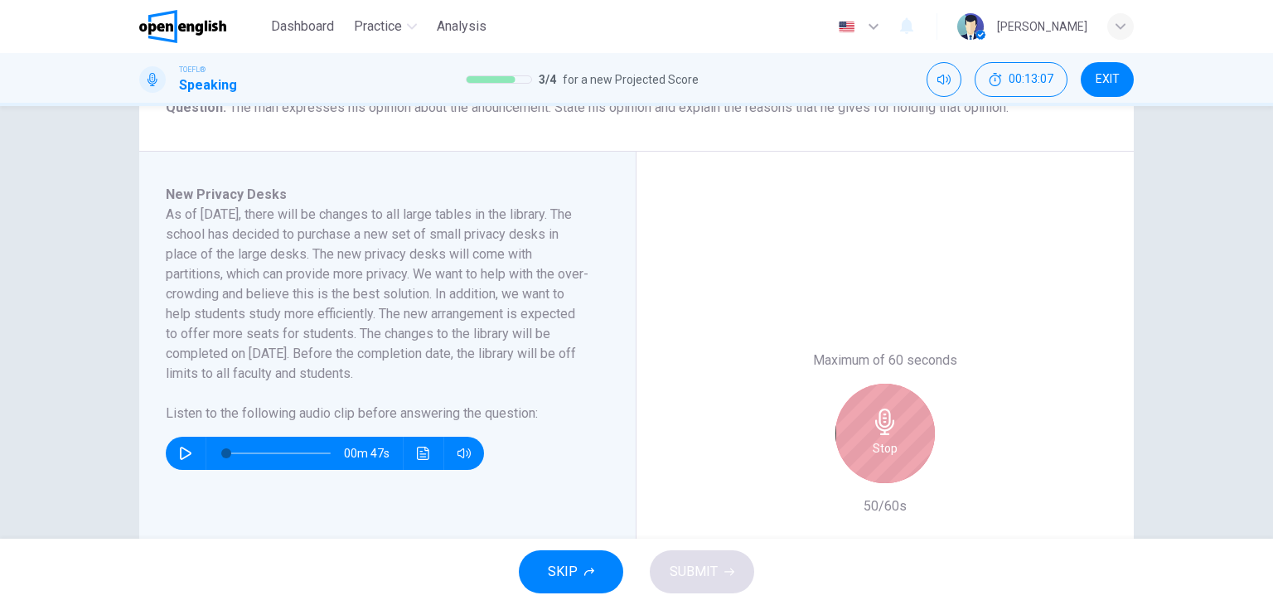
click at [888, 436] on div "Stop" at bounding box center [884, 433] width 99 height 99
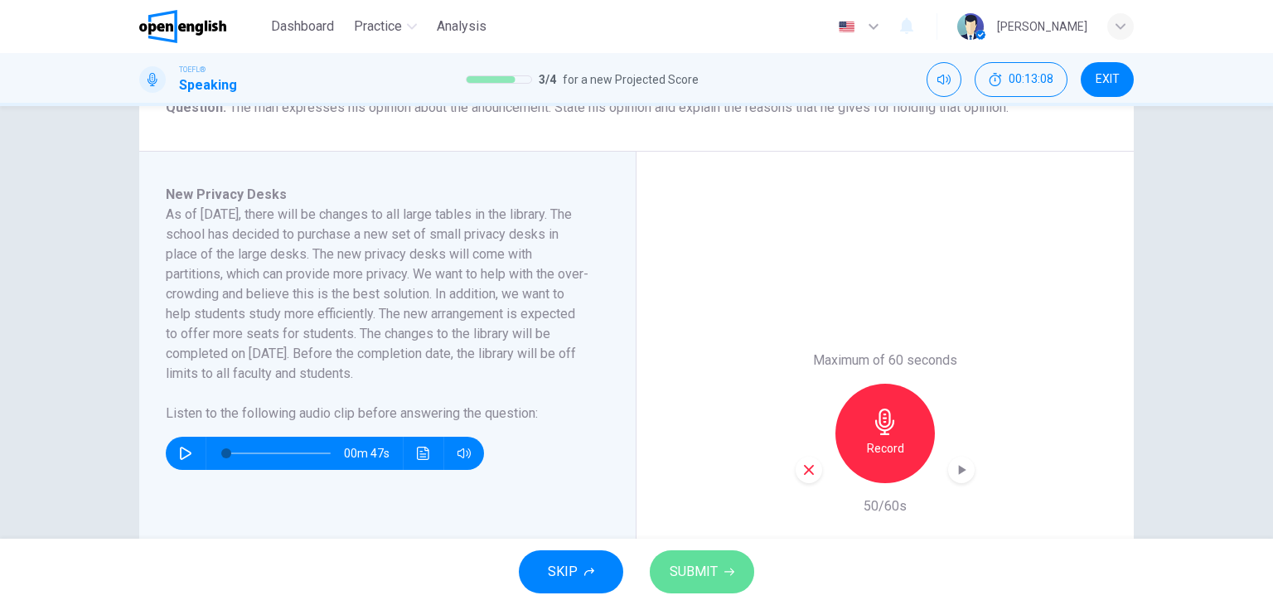
click at [709, 584] on button "SUBMIT" at bounding box center [702, 571] width 104 height 43
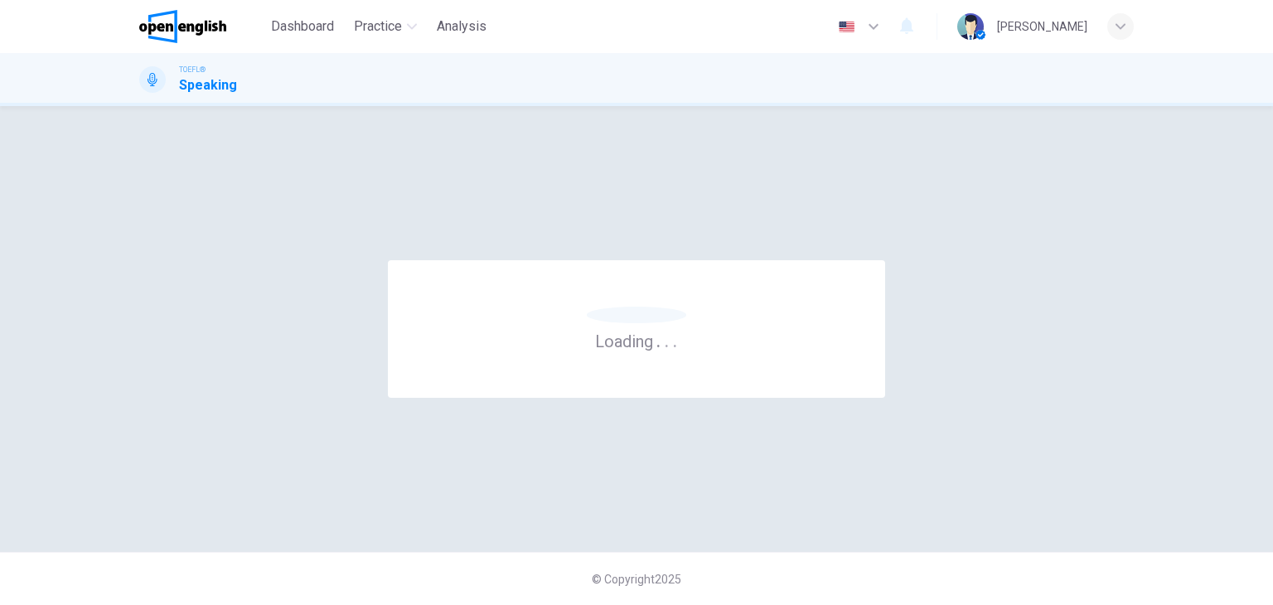
scroll to position [0, 0]
